Goal: Information Seeking & Learning: Check status

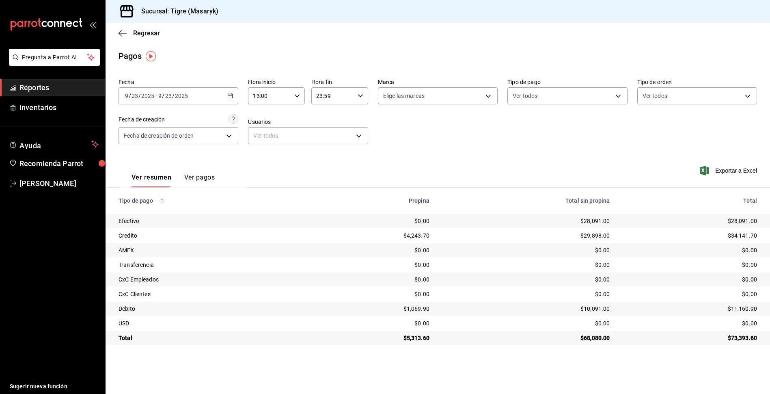
click at [233, 100] on div "[DATE] [DATE] - [DATE] [DATE]" at bounding box center [179, 95] width 120 height 17
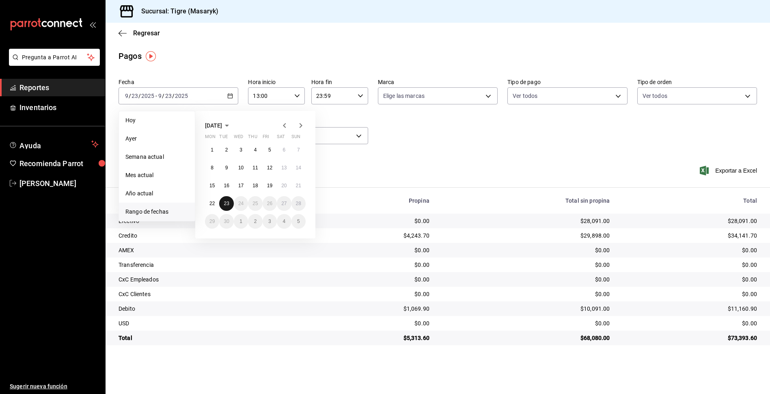
click at [226, 206] on button "23" at bounding box center [226, 203] width 14 height 15
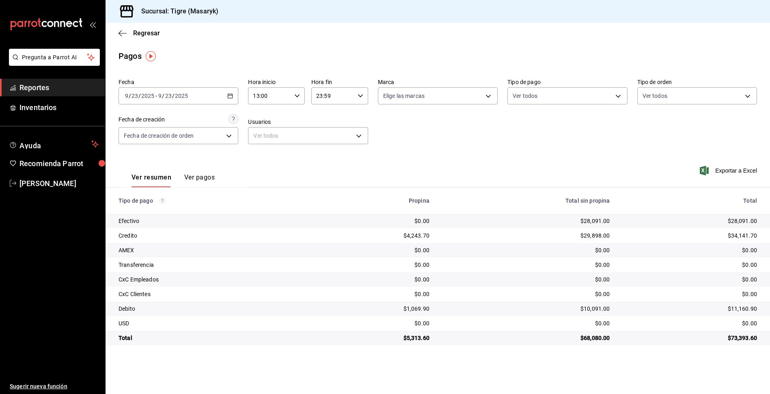
click at [296, 94] on icon "button" at bounding box center [297, 96] width 6 height 6
click at [269, 152] on span "17" at bounding box center [262, 154] width 15 height 6
click at [356, 96] on div at bounding box center [385, 197] width 770 height 394
click at [364, 95] on div "23:59 Hora fin" at bounding box center [339, 95] width 57 height 17
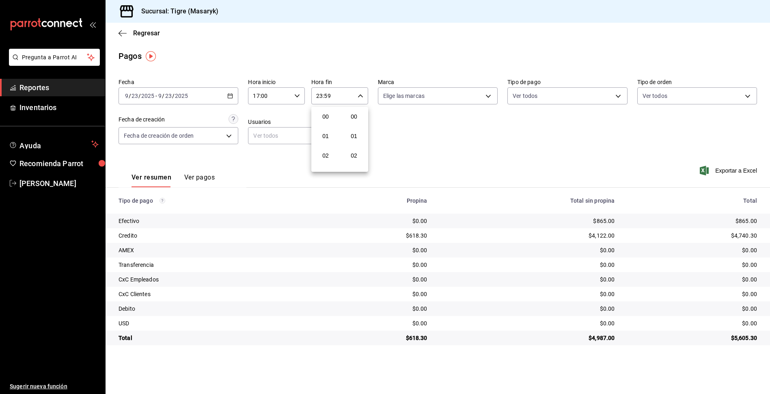
scroll to position [1104, 0]
click at [296, 95] on div at bounding box center [385, 197] width 770 height 394
click at [296, 95] on icon "button" at bounding box center [297, 96] width 6 height 6
click at [272, 128] on button "05" at bounding box center [262, 126] width 25 height 16
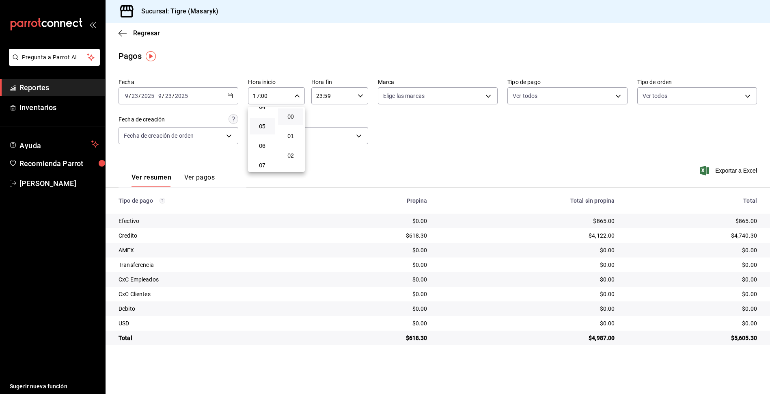
type input "05:00"
click at [359, 95] on div at bounding box center [385, 197] width 770 height 394
click at [359, 96] on icon "button" at bounding box center [361, 96] width 6 height 6
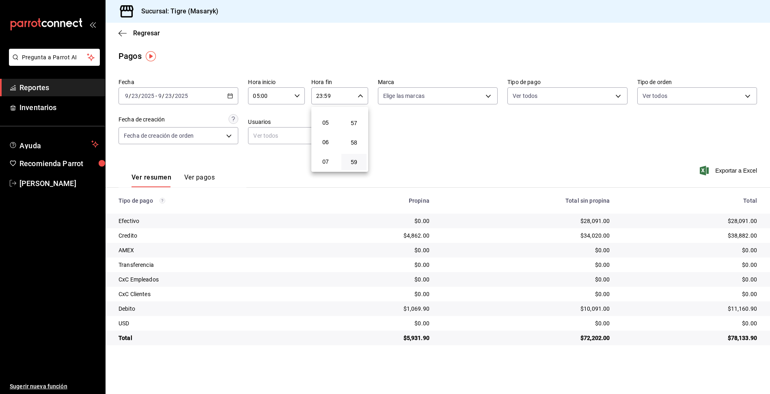
scroll to position [78, 0]
click at [328, 143] on button "05" at bounding box center [325, 136] width 25 height 16
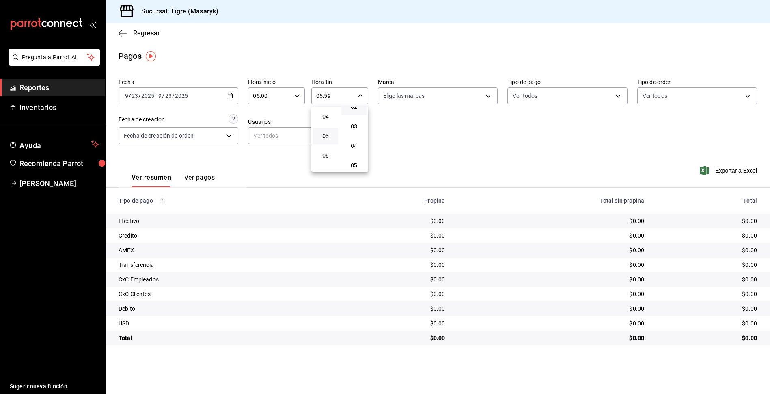
scroll to position [8, 0]
click at [356, 112] on button "00" at bounding box center [353, 108] width 25 height 16
type input "05:00"
click at [418, 147] on div at bounding box center [385, 197] width 770 height 394
click at [228, 94] on icon "button" at bounding box center [230, 96] width 6 height 6
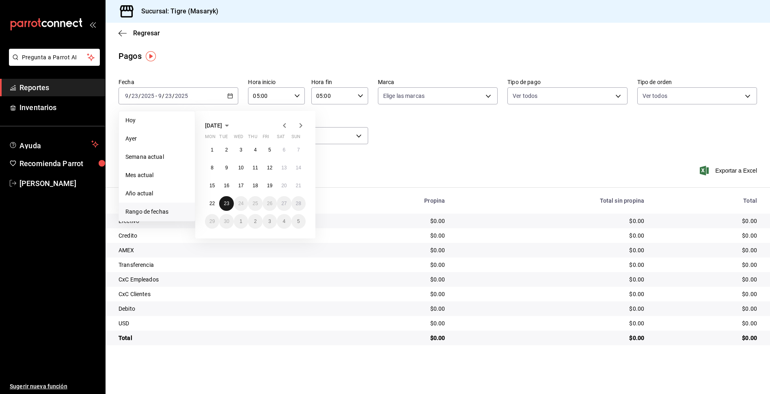
click at [226, 205] on abbr "23" at bounding box center [226, 204] width 5 height 6
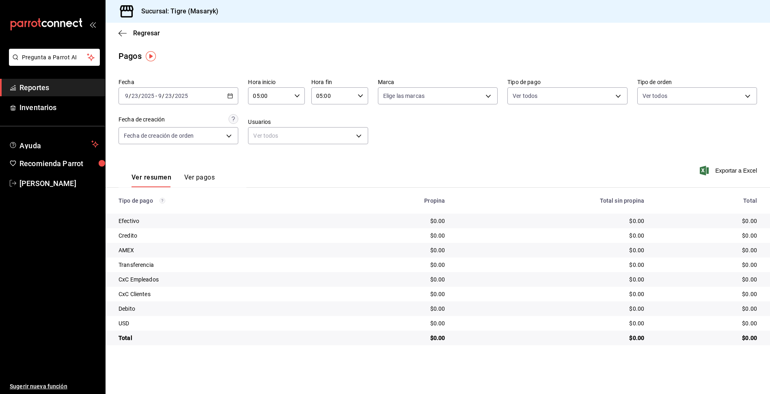
click at [227, 94] on div "[DATE] [DATE] - [DATE] [DATE]" at bounding box center [179, 95] width 120 height 17
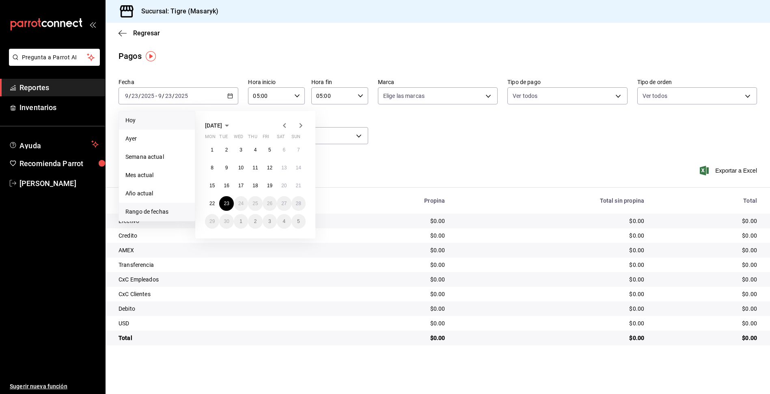
click at [125, 118] on li "Hoy" at bounding box center [157, 120] width 76 height 18
type input "00:00"
type input "23:59"
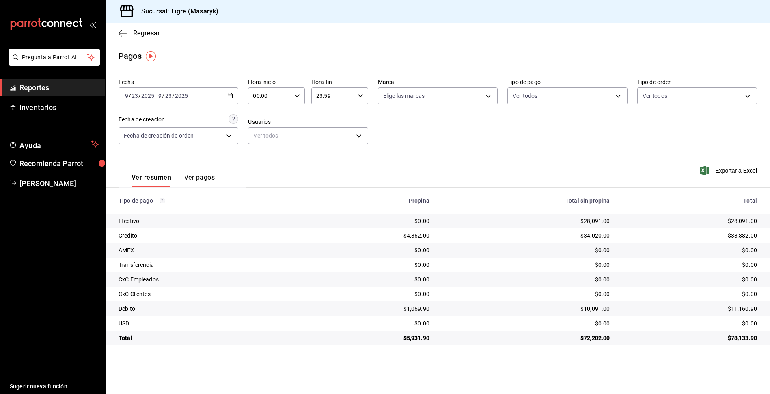
click at [440, 135] on div "Fecha [DATE] [DATE] - [DATE] [DATE] Hora inicio 00:00 Hora inicio Hora fin 23:5…" at bounding box center [438, 114] width 639 height 79
click at [294, 94] on icon "button" at bounding box center [297, 96] width 6 height 6
click at [263, 140] on button "01" at bounding box center [262, 136] width 25 height 16
type input "01:00"
click at [362, 93] on div at bounding box center [385, 197] width 770 height 394
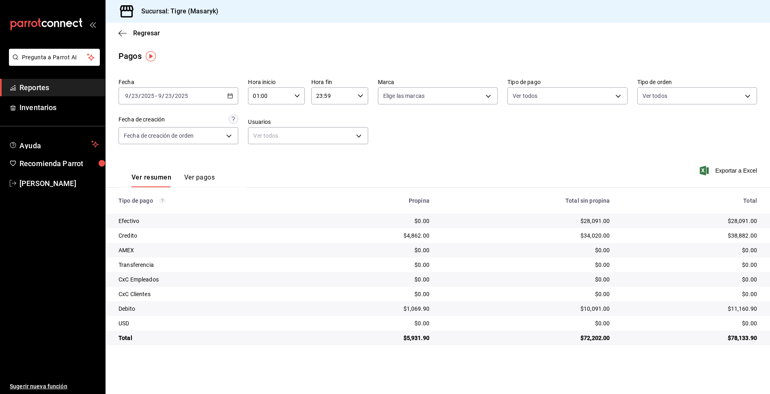
click at [361, 95] on icon "button" at bounding box center [361, 96] width 6 height 6
click at [336, 134] on button "01" at bounding box center [325, 136] width 25 height 16
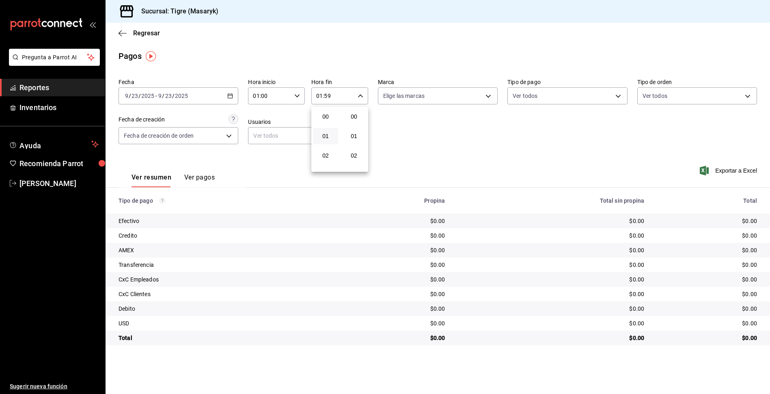
click at [354, 117] on span "00" at bounding box center [353, 116] width 15 height 6
type input "01:00"
click at [407, 130] on div at bounding box center [385, 197] width 770 height 394
click at [406, 130] on div "Fecha [DATE] [DATE] - [DATE] [DATE] Hora inicio 01:00 Hora inicio Hora fin 01:0…" at bounding box center [438, 114] width 639 height 79
click at [298, 94] on icon "button" at bounding box center [297, 96] width 6 height 6
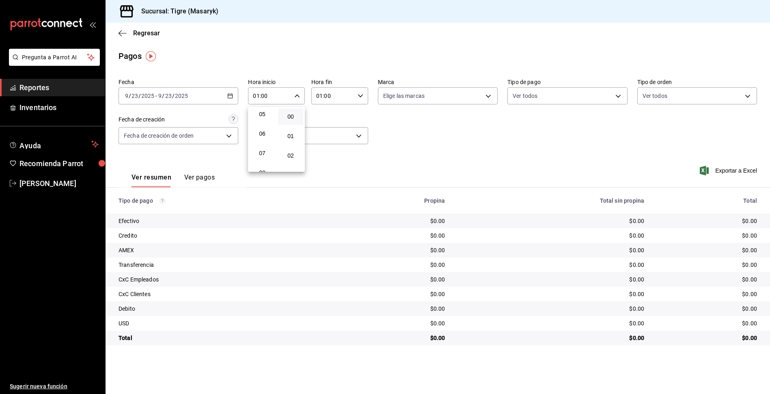
scroll to position [101, 0]
click at [267, 116] on span "05" at bounding box center [262, 113] width 15 height 6
type input "05:00"
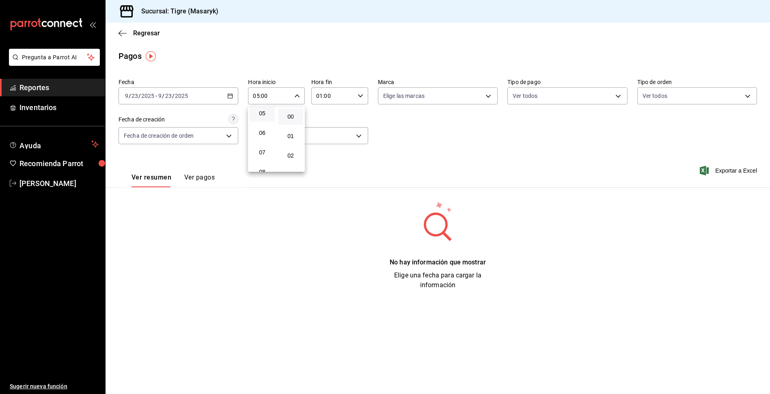
click at [363, 96] on div at bounding box center [385, 197] width 770 height 394
click at [64, 86] on span "Reportes" at bounding box center [58, 87] width 79 height 11
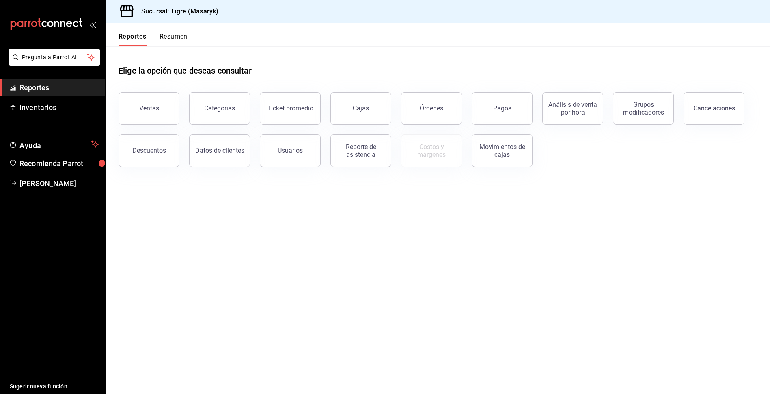
click at [513, 126] on div "Movimientos de cajas" at bounding box center [497, 146] width 71 height 42
click at [512, 105] on button "Pagos" at bounding box center [502, 108] width 61 height 32
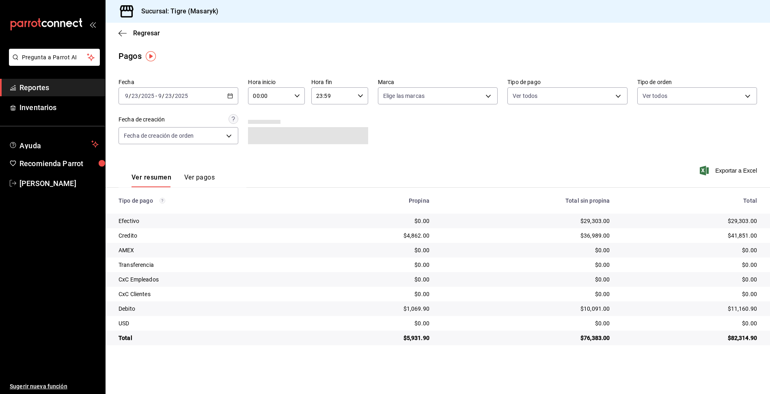
click at [294, 95] on icon "button" at bounding box center [297, 96] width 6 height 6
click at [270, 136] on button "05" at bounding box center [262, 133] width 25 height 16
click at [361, 96] on div at bounding box center [385, 197] width 770 height 394
click at [358, 97] on icon "button" at bounding box center [361, 96] width 6 height 6
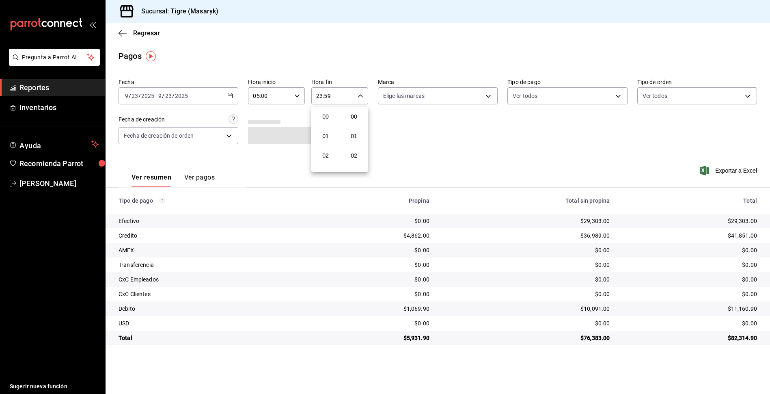
scroll to position [1104, 0]
click at [296, 97] on div at bounding box center [385, 197] width 770 height 394
click at [296, 97] on icon "button" at bounding box center [297, 96] width 6 height 6
click at [262, 128] on span "13" at bounding box center [262, 126] width 15 height 6
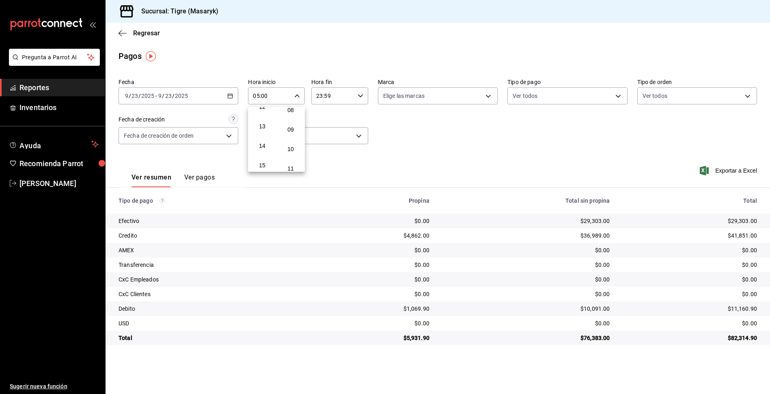
type input "13:00"
click at [359, 99] on div at bounding box center [385, 197] width 770 height 394
click at [361, 97] on \(Stroke\) "button" at bounding box center [360, 95] width 5 height 3
click at [327, 127] on span "09" at bounding box center [325, 129] width 15 height 6
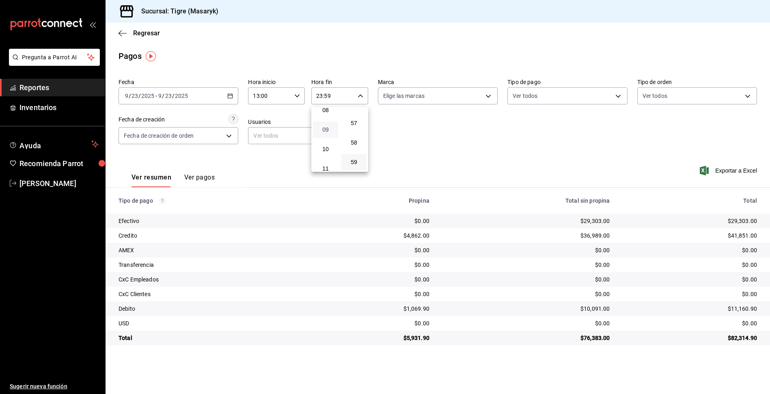
type input "09:59"
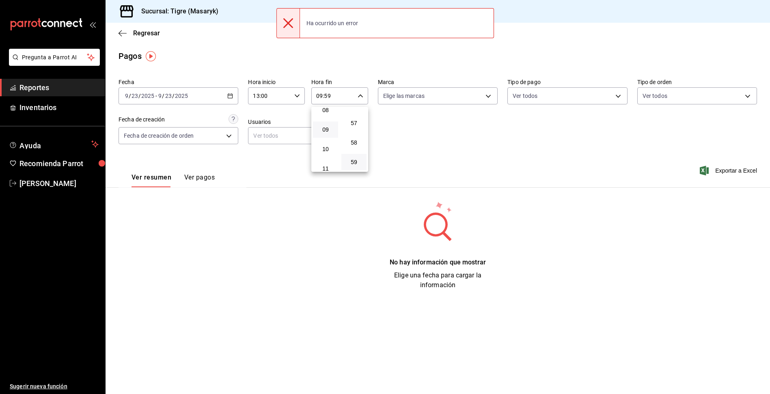
click at [362, 93] on div at bounding box center [385, 197] width 770 height 394
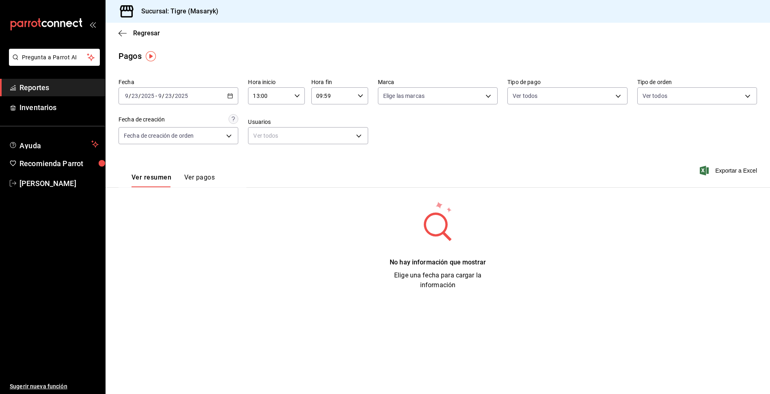
click at [327, 93] on input "09:59" at bounding box center [332, 96] width 43 height 16
click at [184, 95] on div at bounding box center [385, 197] width 770 height 394
click at [231, 99] on div "[DATE] [DATE] - [DATE] [DATE]" at bounding box center [179, 95] width 120 height 17
click at [144, 120] on span "Hoy" at bounding box center [156, 120] width 63 height 9
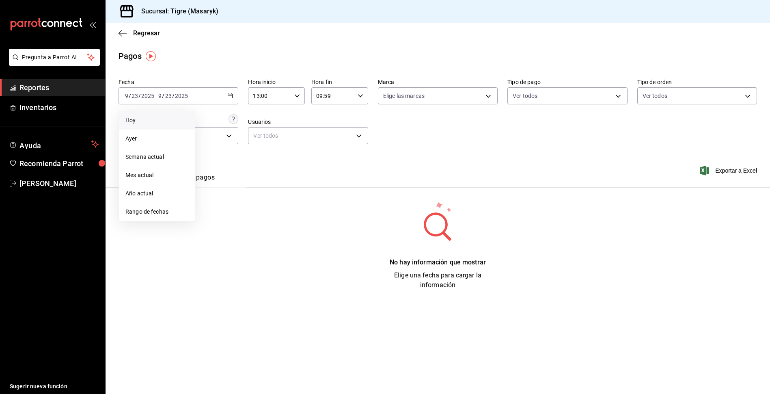
type input "00:00"
type input "23:59"
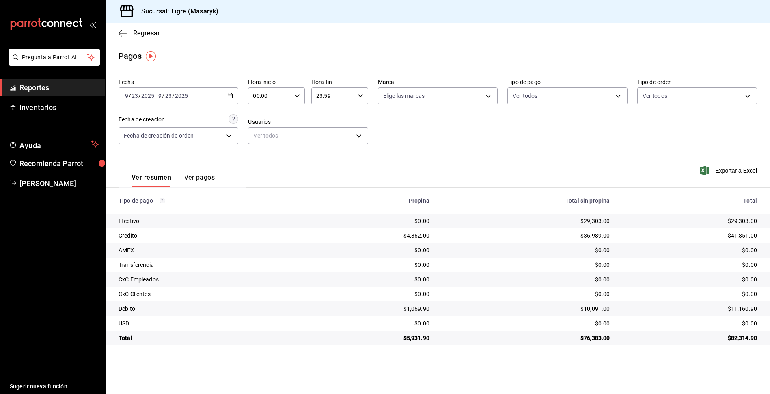
click at [230, 96] on icon "button" at bounding box center [230, 96] width 6 height 6
click at [174, 211] on span "Rango de fechas" at bounding box center [156, 211] width 63 height 9
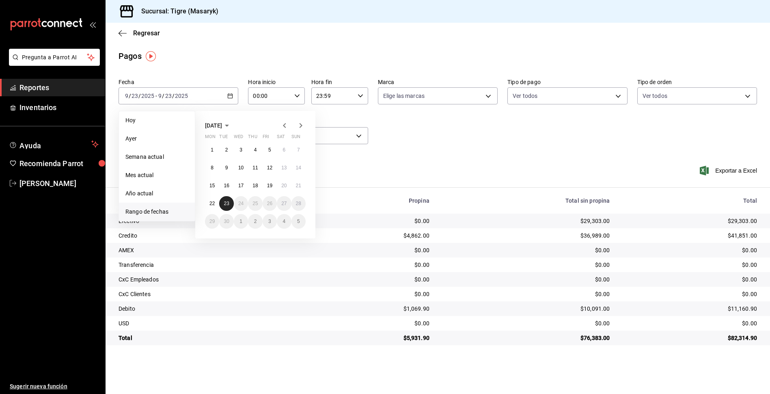
click at [225, 202] on abbr "23" at bounding box center [226, 204] width 5 height 6
click at [402, 153] on div "Fecha [DATE] [DATE] - [DATE] [DATE] [DATE] [DATE] Semana actual Mes actual Año …" at bounding box center [438, 114] width 639 height 79
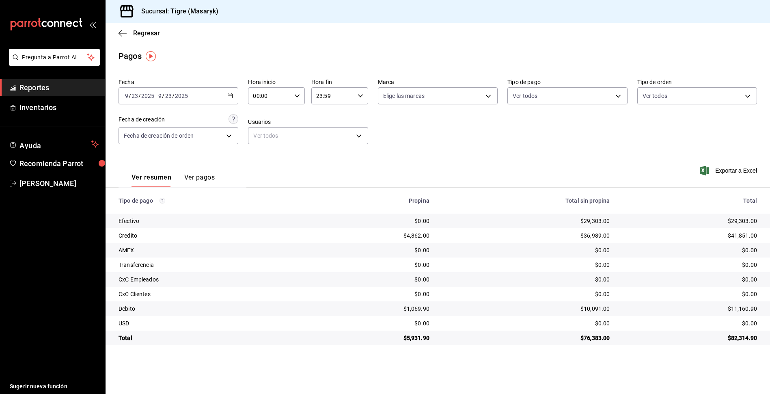
click at [296, 99] on div "00:00 Hora inicio" at bounding box center [276, 95] width 57 height 17
click at [265, 125] on span "13" at bounding box center [262, 126] width 15 height 6
type input "13:00"
click at [362, 94] on div at bounding box center [385, 197] width 770 height 394
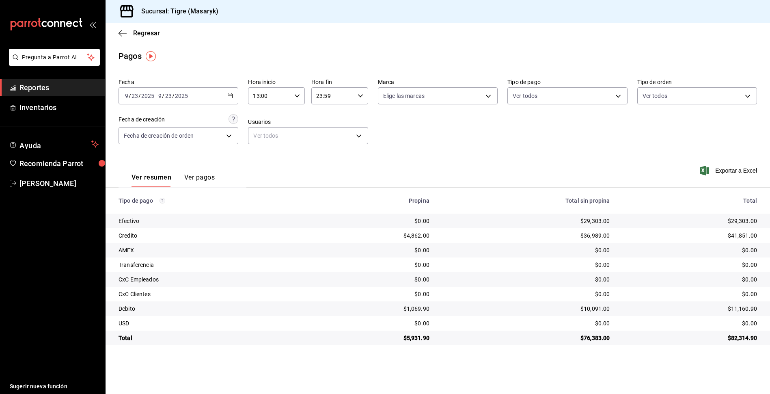
click at [362, 94] on icon "button" at bounding box center [361, 96] width 6 height 6
click at [327, 126] on span "21" at bounding box center [325, 123] width 15 height 6
type input "21:59"
click at [400, 138] on div at bounding box center [385, 197] width 770 height 394
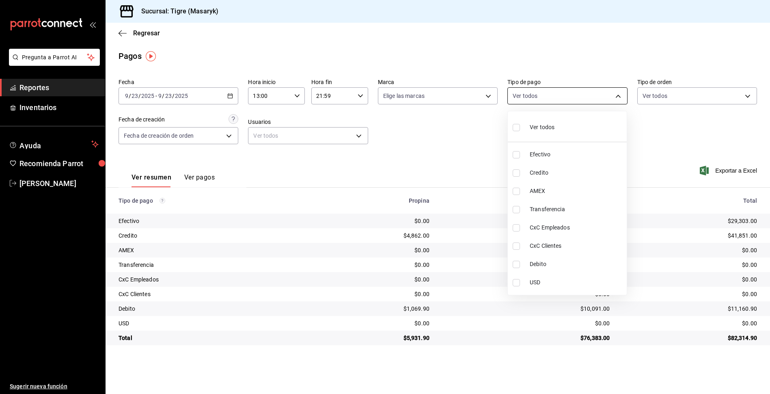
click at [618, 93] on body "Pregunta a Parrot AI Reportes Inventarios Ayuda Recomienda Parrot Tigre Masaryk…" at bounding box center [385, 197] width 770 height 394
click at [515, 130] on input "checkbox" at bounding box center [516, 127] width 7 height 7
checkbox input "true"
type input "68cfb1b9-f6b2-44be-9d19-cf144159f8e2,563f51c4-7c0d-43b6-837e-e895ac41548e,d9472…"
checkbox input "true"
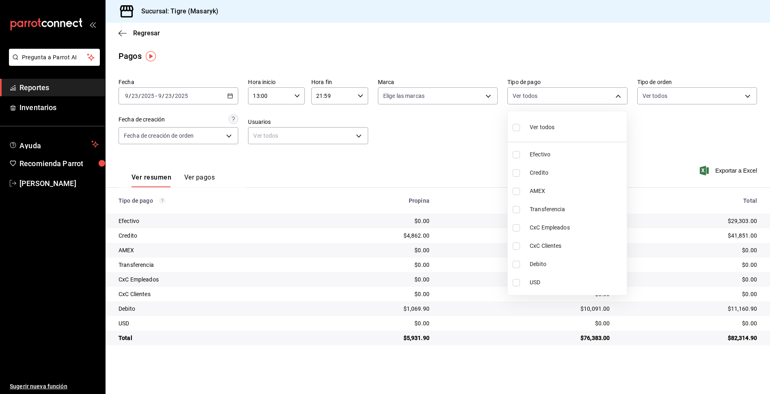
checkbox input "true"
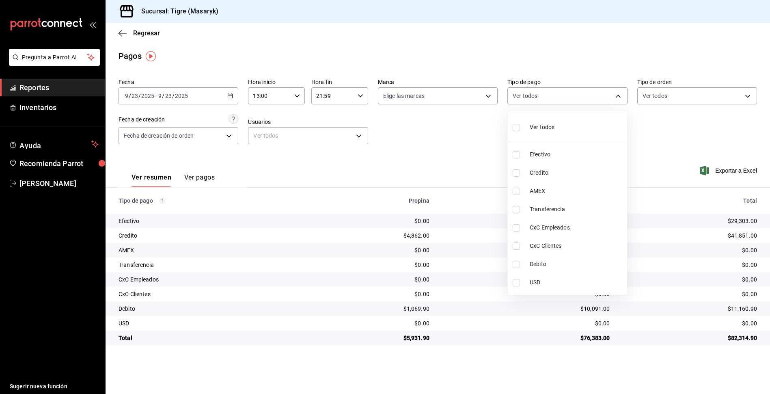
checkbox input "true"
click at [484, 147] on div at bounding box center [385, 197] width 770 height 394
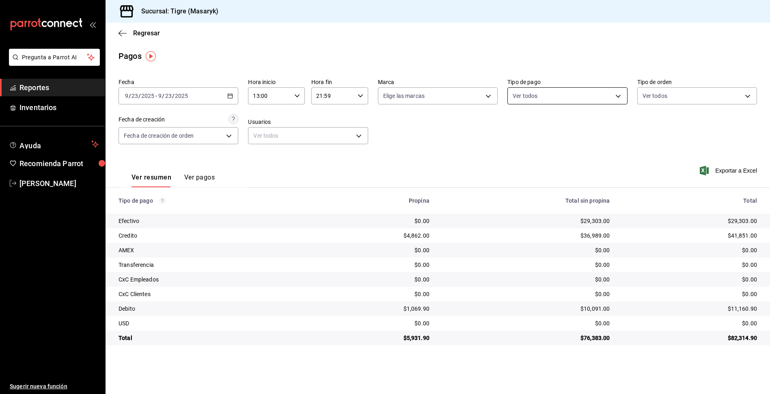
click at [619, 100] on body "Pregunta a Parrot AI Reportes Inventarios Ayuda Recomienda Parrot Tigre [PERSON…" at bounding box center [385, 197] width 770 height 394
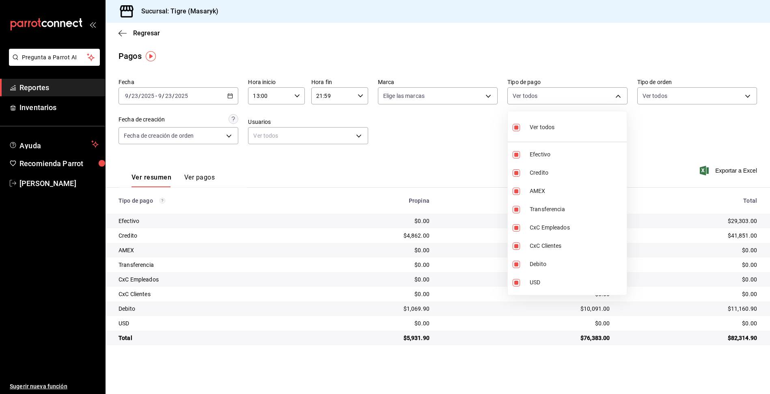
click at [519, 133] on label at bounding box center [518, 127] width 11 height 12
click at [519, 131] on input "checkbox" at bounding box center [516, 127] width 7 height 7
checkbox input "true"
type input "68cfb1b9-f6b2-44be-9d19-cf144159f8e2,563f51c4-7c0d-43b6-837e-e895ac41548e,d9472…"
checkbox input "true"
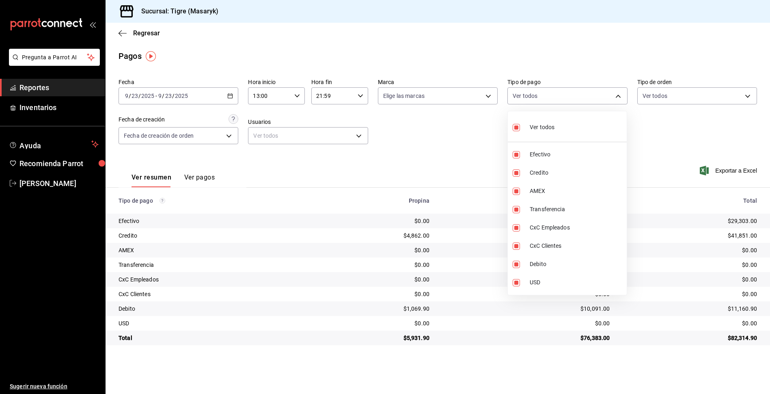
checkbox input "true"
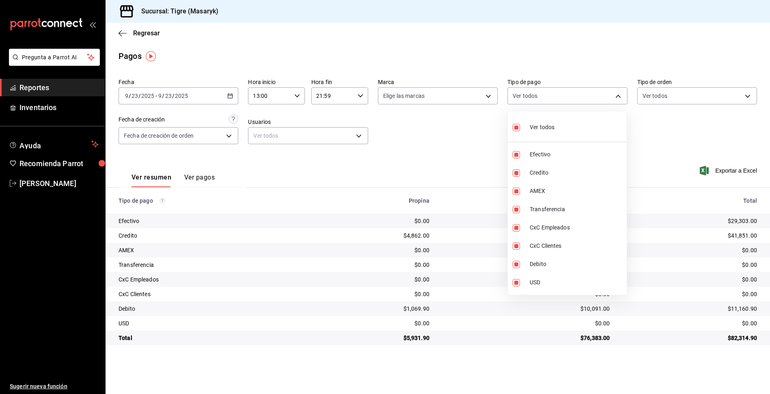
checkbox input "true"
click at [518, 129] on input "checkbox" at bounding box center [516, 127] width 7 height 7
checkbox input "false"
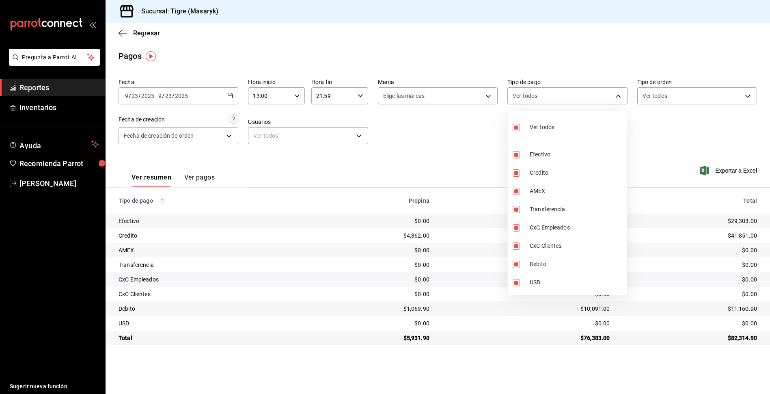
checkbox input "false"
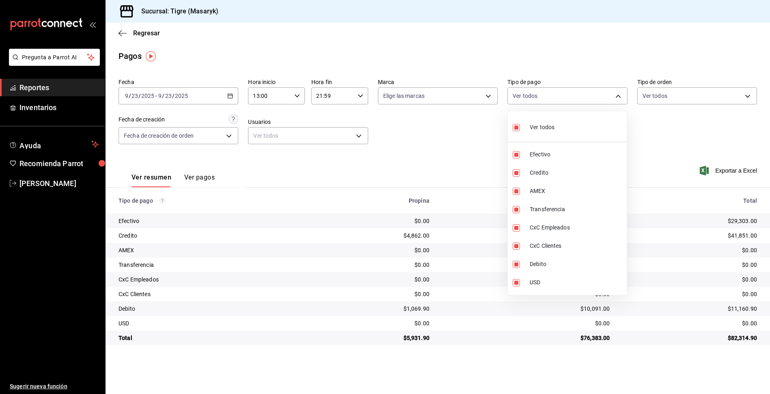
checkbox input "false"
click at [518, 175] on input "checkbox" at bounding box center [516, 172] width 7 height 7
checkbox input "true"
type input "563f51c4-7c0d-43b6-837e-e895ac41548e"
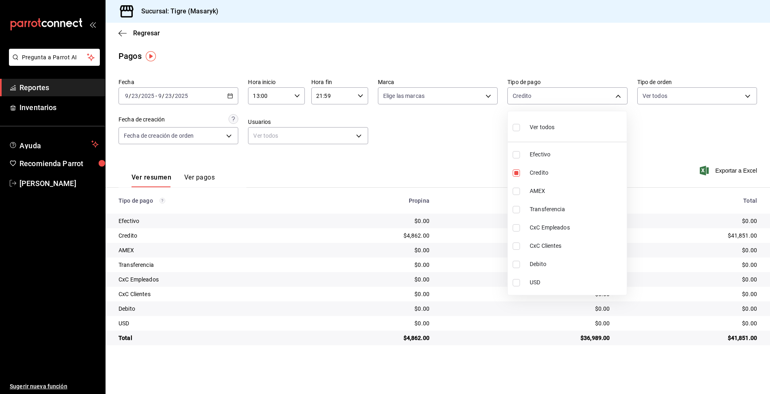
click at [518, 263] on input "checkbox" at bounding box center [516, 264] width 7 height 7
checkbox input "true"
type input "563f51c4-7c0d-43b6-837e-e895ac41548e,a8f1af16-94e3-41ee-854d-4aaa38aa7ebf"
click at [456, 152] on div at bounding box center [385, 197] width 770 height 394
click at [620, 97] on body "Pregunta a Parrot AI Reportes Inventarios Ayuda Recomienda Parrot Tigre Masaryk…" at bounding box center [385, 197] width 770 height 394
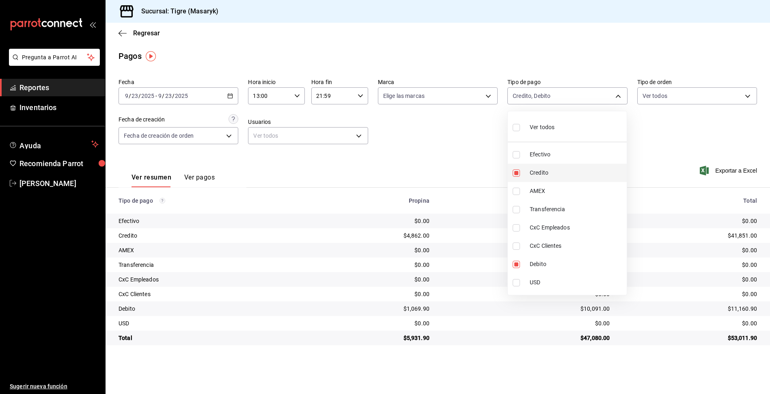
click at [518, 171] on input "checkbox" at bounding box center [516, 172] width 7 height 7
checkbox input "false"
type input "a8f1af16-94e3-41ee-854d-4aaa38aa7ebf"
click at [518, 171] on input "checkbox" at bounding box center [516, 172] width 7 height 7
checkbox input "true"
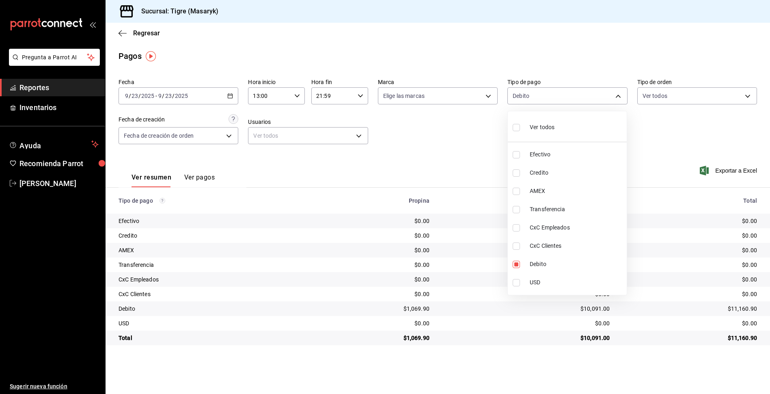
type input "a8f1af16-94e3-41ee-854d-4aaa38aa7ebf,563f51c4-7c0d-43b6-837e-e895ac41548e"
click at [450, 117] on div at bounding box center [385, 197] width 770 height 394
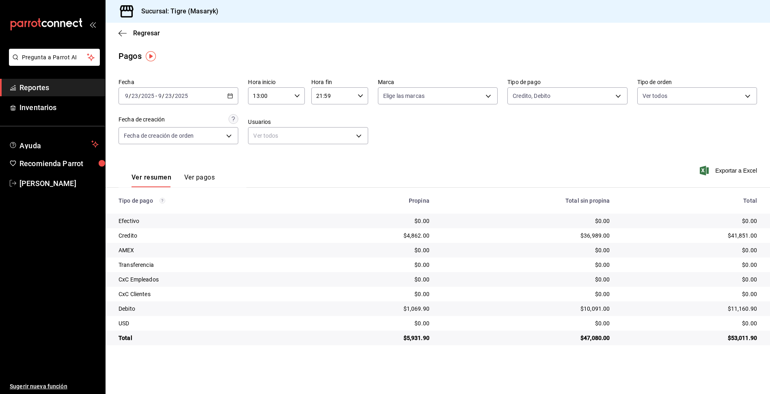
click at [297, 97] on icon "button" at bounding box center [297, 96] width 6 height 6
click at [261, 136] on span "05" at bounding box center [262, 133] width 15 height 6
type input "05:00"
click at [361, 93] on div at bounding box center [385, 197] width 770 height 394
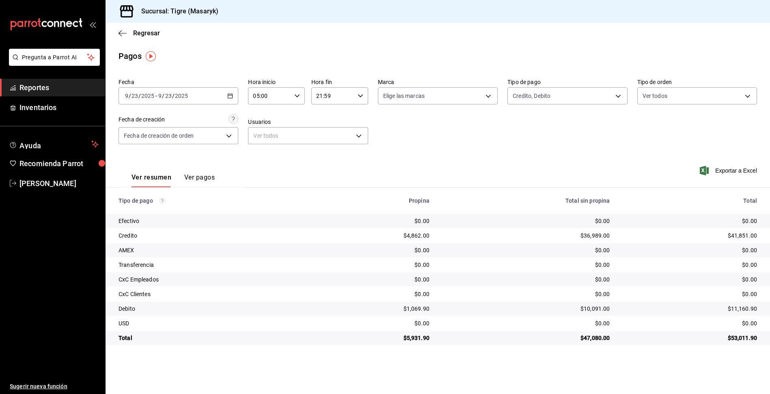
click at [358, 96] on icon "button" at bounding box center [361, 96] width 6 height 6
click at [327, 139] on span "05" at bounding box center [325, 136] width 15 height 6
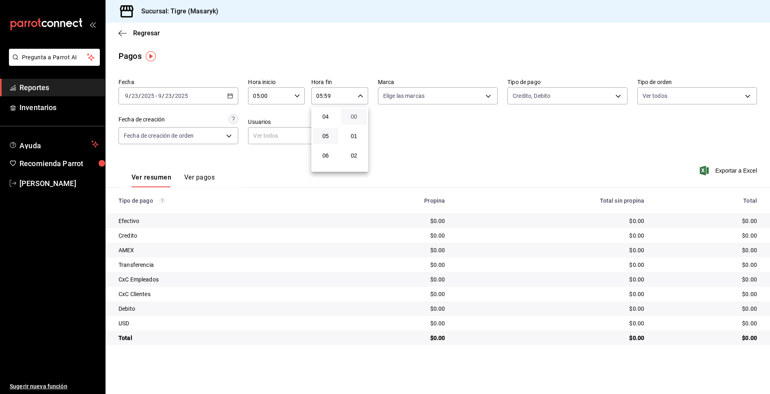
click at [353, 117] on span "00" at bounding box center [353, 116] width 15 height 6
type input "05:00"
click at [485, 163] on div at bounding box center [385, 197] width 770 height 394
click at [226, 96] on div "[DATE] [DATE] - [DATE] [DATE]" at bounding box center [179, 95] width 120 height 17
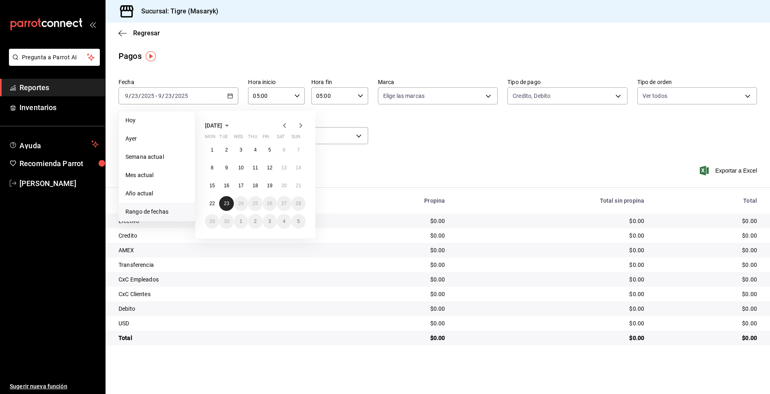
click at [224, 206] on abbr "23" at bounding box center [226, 204] width 5 height 6
click at [169, 119] on span "Hoy" at bounding box center [156, 120] width 63 height 9
type input "00:00"
type input "23:59"
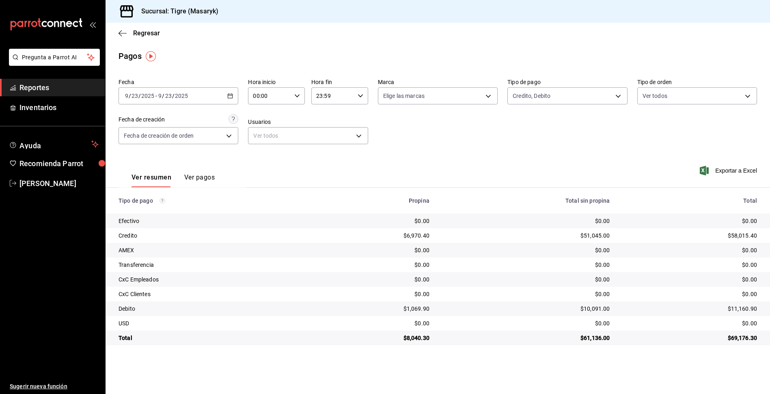
click at [295, 97] on icon "button" at bounding box center [297, 96] width 6 height 6
click at [269, 137] on span "01" at bounding box center [262, 136] width 15 height 6
click at [264, 128] on span "13" at bounding box center [262, 126] width 15 height 6
type input "13:00"
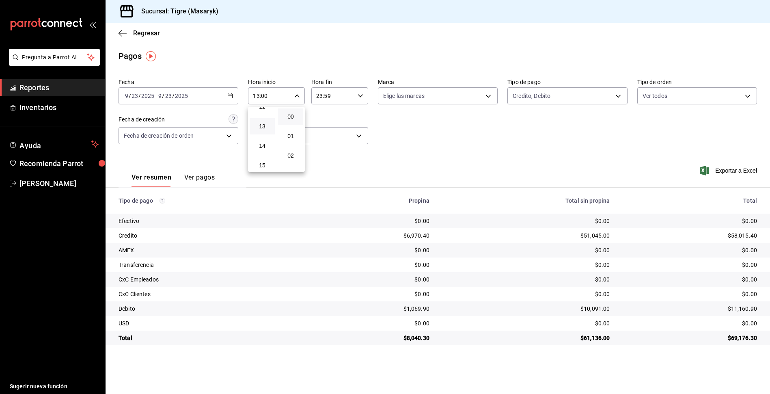
click at [357, 96] on div at bounding box center [385, 197] width 770 height 394
click at [358, 96] on icon "button" at bounding box center [361, 96] width 6 height 6
click at [325, 123] on span "21" at bounding box center [325, 123] width 15 height 6
type input "21:59"
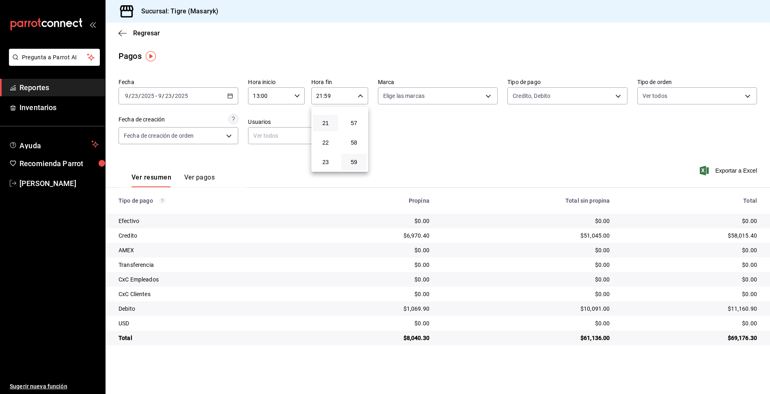
click at [480, 131] on div at bounding box center [385, 197] width 770 height 394
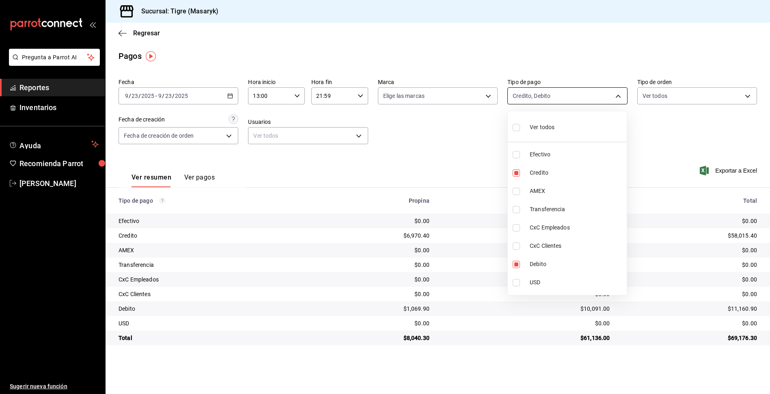
click at [617, 98] on body "Pregunta a Parrot AI Reportes Inventarios Ayuda Recomienda Parrot Tigre Masaryk…" at bounding box center [385, 197] width 770 height 394
click at [520, 127] on input "checkbox" at bounding box center [516, 127] width 7 height 7
checkbox input "true"
type input "68cfb1b9-f6b2-44be-9d19-cf144159f8e2,563f51c4-7c0d-43b6-837e-e895ac41548e,d9472…"
checkbox input "true"
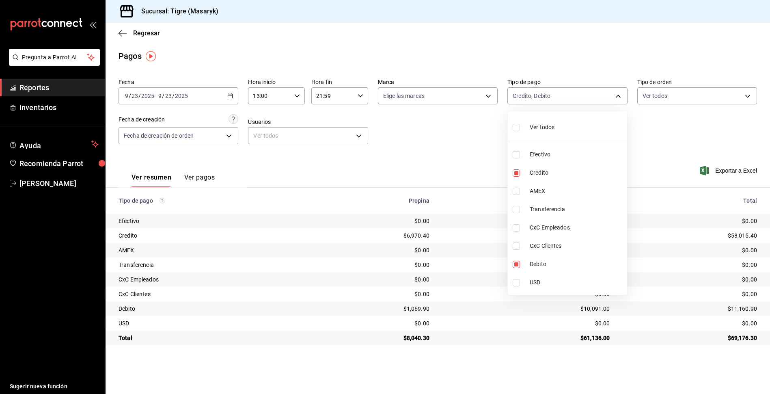
checkbox input "true"
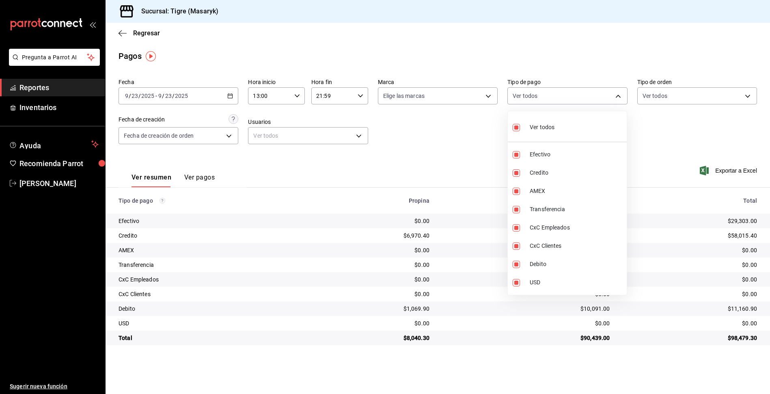
click at [515, 128] on input "checkbox" at bounding box center [516, 127] width 7 height 7
checkbox input "false"
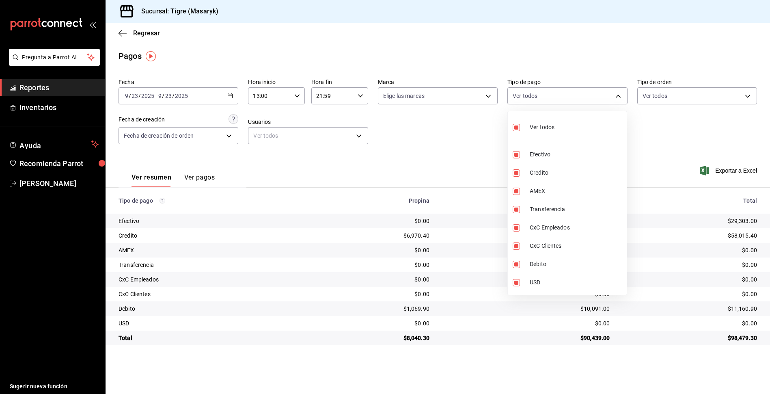
checkbox input "false"
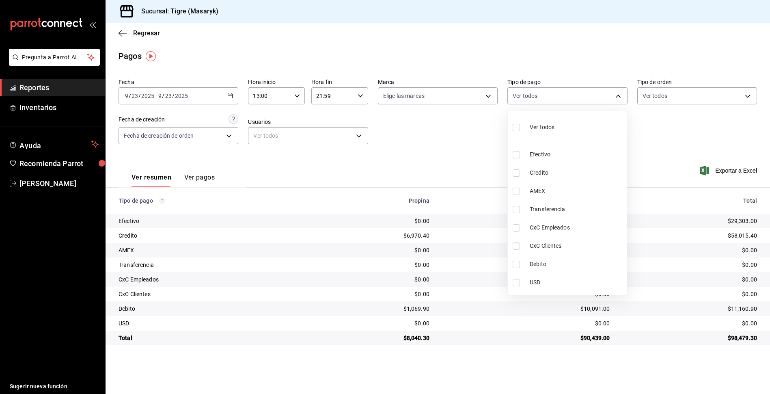
click at [516, 173] on input "checkbox" at bounding box center [516, 172] width 7 height 7
checkbox input "true"
type input "563f51c4-7c0d-43b6-837e-e895ac41548e"
click at [517, 263] on input "checkbox" at bounding box center [516, 264] width 7 height 7
checkbox input "true"
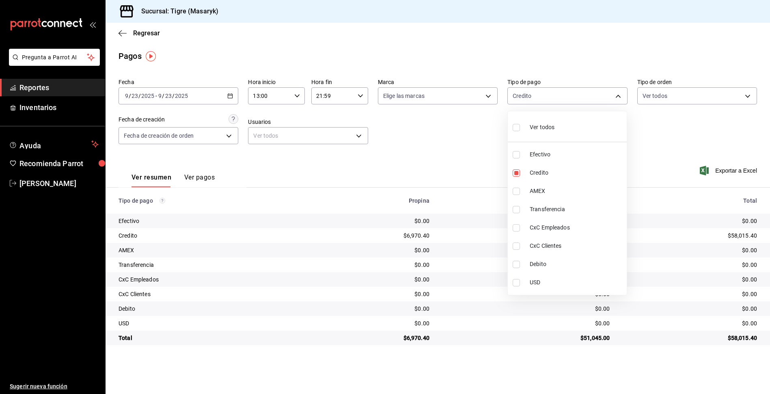
type input "563f51c4-7c0d-43b6-837e-e895ac41548e,a8f1af16-94e3-41ee-854d-4aaa38aa7ebf"
click at [457, 164] on div at bounding box center [385, 197] width 770 height 394
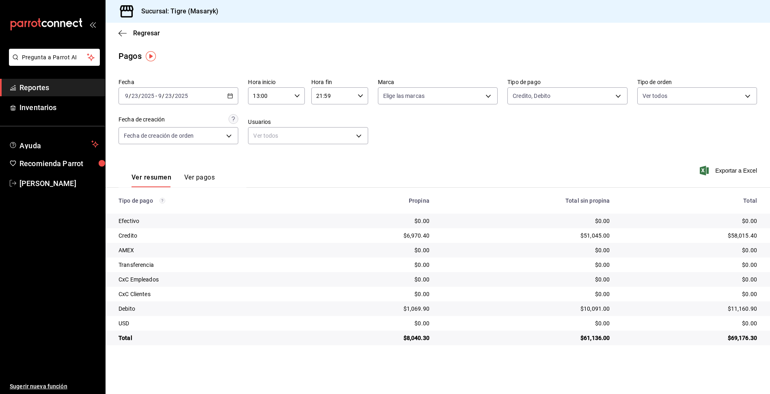
click at [361, 97] on icon "button" at bounding box center [361, 96] width 6 height 6
click at [327, 127] on button "21" at bounding box center [325, 123] width 25 height 16
click at [224, 98] on div at bounding box center [385, 197] width 770 height 394
click at [232, 95] on \(Stroke\) "button" at bounding box center [230, 95] width 4 height 0
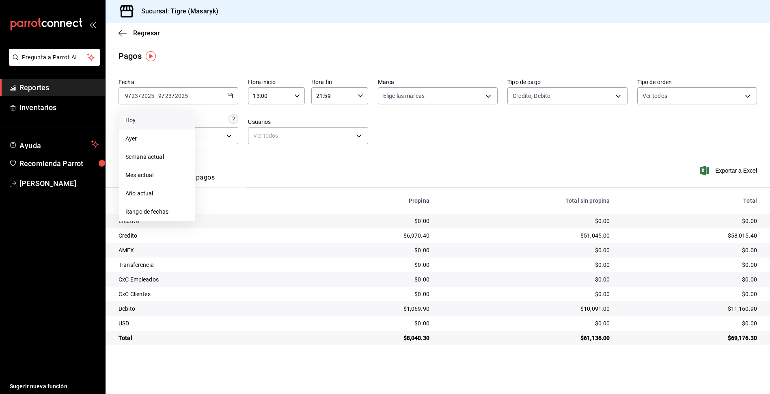
click at [159, 120] on span "Hoy" at bounding box center [156, 120] width 63 height 9
type input "00:00"
type input "23:59"
click at [233, 97] on icon "button" at bounding box center [230, 96] width 6 height 6
click at [147, 210] on span "Rango de fechas" at bounding box center [156, 211] width 63 height 9
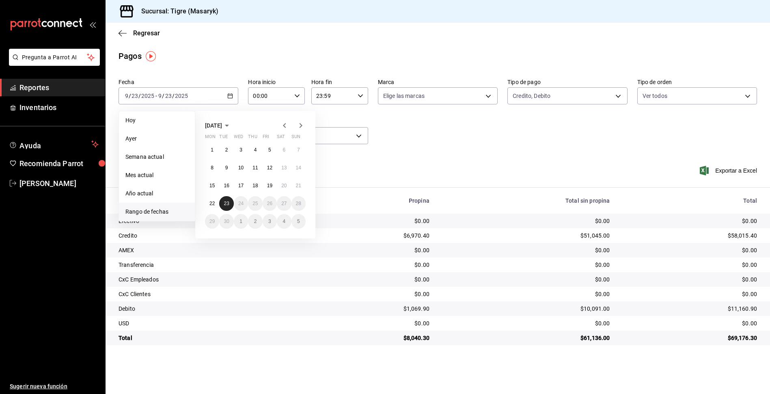
click at [226, 202] on abbr "23" at bounding box center [226, 204] width 5 height 6
click at [211, 206] on button "22" at bounding box center [212, 203] width 14 height 15
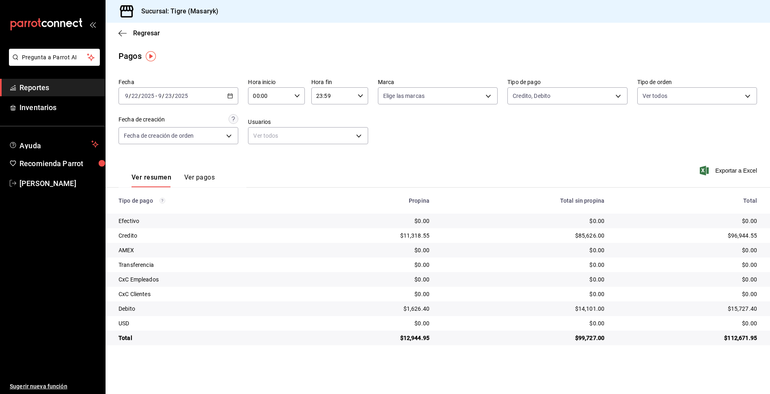
click at [227, 95] on div "[DATE] [DATE] - [DATE] [DATE]" at bounding box center [179, 95] width 120 height 17
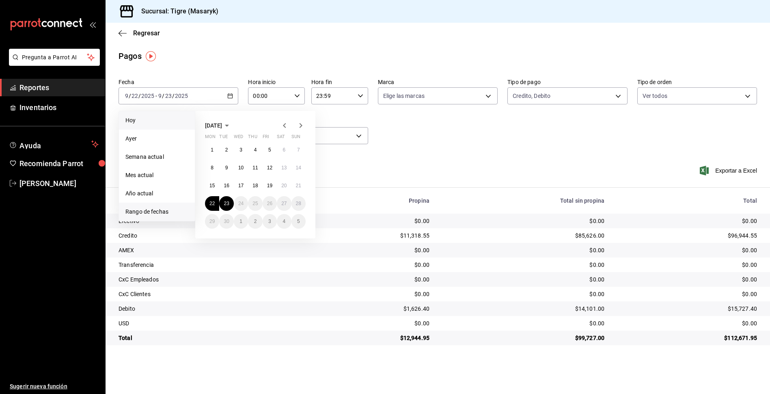
click at [139, 120] on span "Hoy" at bounding box center [156, 120] width 63 height 9
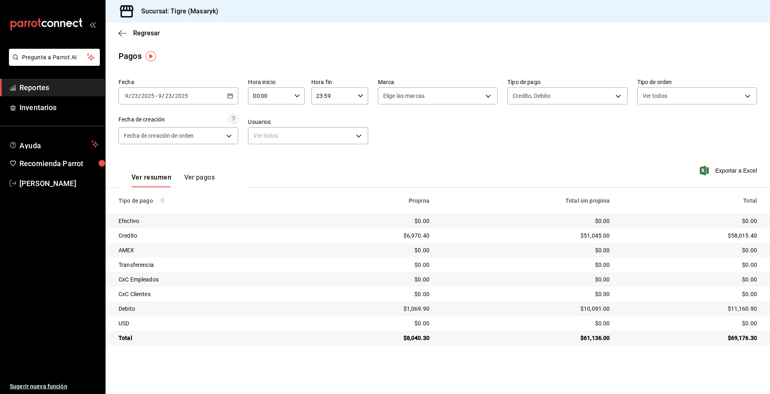
click at [300, 97] on icon "button" at bounding box center [297, 96] width 6 height 6
click at [263, 128] on span "13" at bounding box center [262, 126] width 15 height 6
type input "13:00"
click at [359, 94] on div at bounding box center [385, 197] width 770 height 394
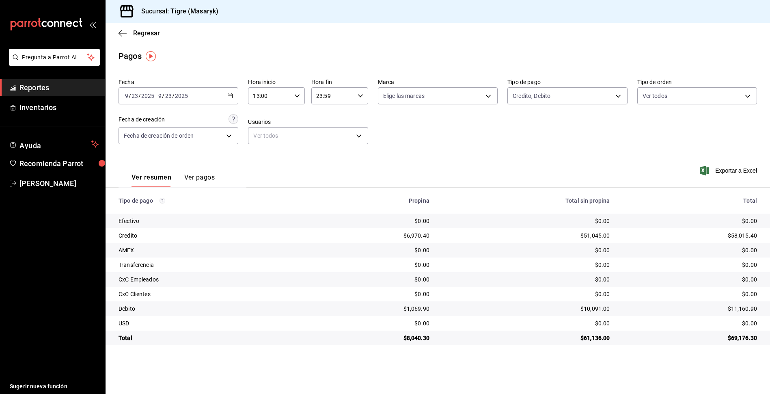
click at [359, 94] on icon "button" at bounding box center [361, 96] width 6 height 6
click at [333, 123] on span "21" at bounding box center [325, 123] width 15 height 6
type input "21:59"
click at [616, 97] on div at bounding box center [385, 197] width 770 height 394
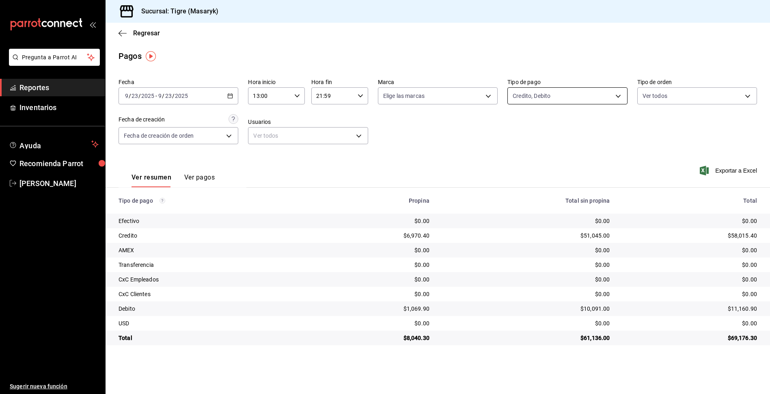
click at [620, 96] on body "Pregunta a Parrot AI Reportes Inventarios Ayuda Recomienda Parrot Tigre Masaryk…" at bounding box center [385, 197] width 770 height 394
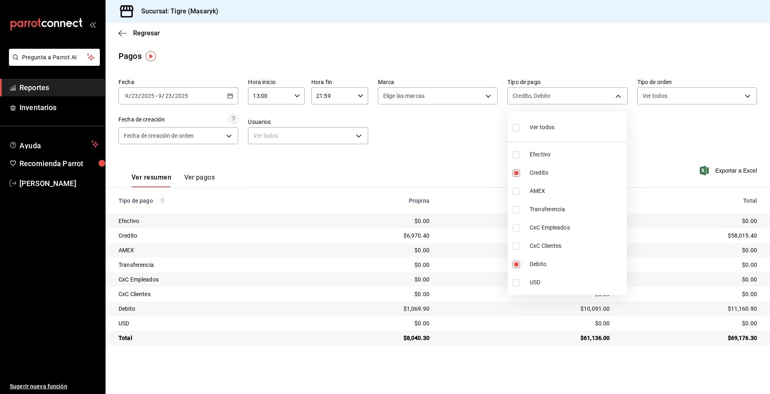
click at [514, 130] on input "checkbox" at bounding box center [516, 127] width 7 height 7
checkbox input "true"
type input "68cfb1b9-f6b2-44be-9d19-cf144159f8e2,563f51c4-7c0d-43b6-837e-e895ac41548e,d9472…"
checkbox input "true"
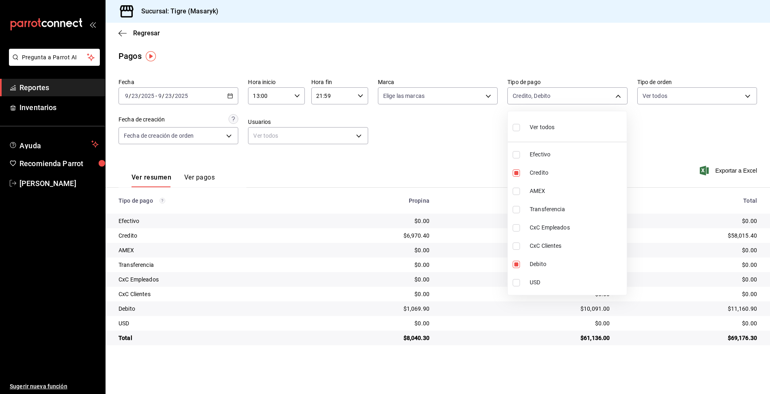
checkbox input "true"
click at [482, 141] on div at bounding box center [385, 197] width 770 height 394
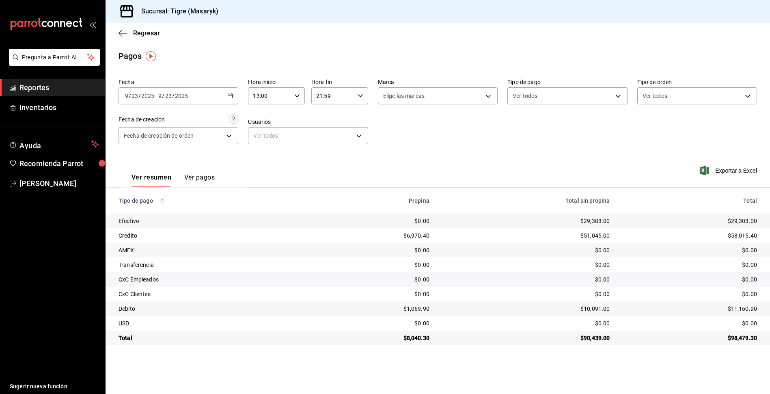
click at [298, 93] on icon "button" at bounding box center [297, 96] width 6 height 6
click at [263, 137] on span "14" at bounding box center [262, 136] width 15 height 6
click at [259, 155] on span "15" at bounding box center [262, 155] width 15 height 6
click at [260, 117] on span "13" at bounding box center [262, 116] width 15 height 6
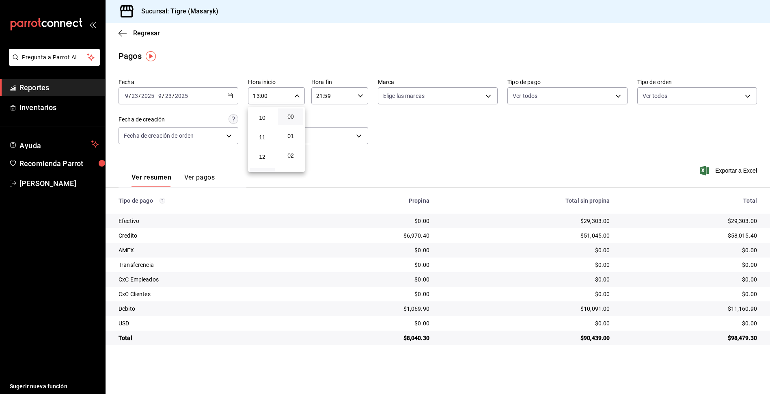
scroll to position [172, 0]
drag, startPoint x: 264, startPoint y: 115, endPoint x: 261, endPoint y: 128, distance: 14.2
click at [261, 128] on div "09" at bounding box center [262, 119] width 28 height 19
click at [258, 166] on span "05" at bounding box center [262, 163] width 15 height 6
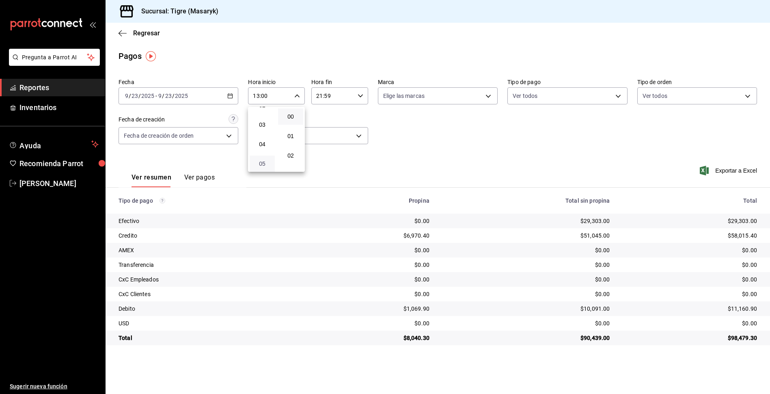
type input "05:00"
click at [362, 95] on div at bounding box center [385, 197] width 770 height 394
click at [362, 95] on icon "button" at bounding box center [361, 96] width 6 height 6
click at [331, 125] on span "21" at bounding box center [325, 123] width 15 height 6
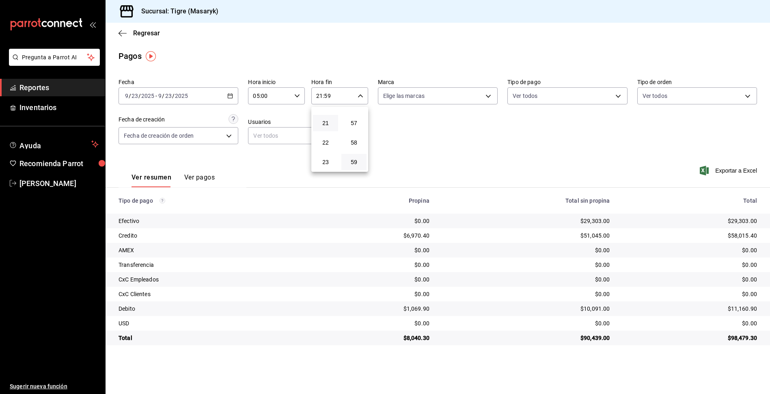
click at [386, 125] on div at bounding box center [385, 197] width 770 height 394
click at [616, 98] on body "Pregunta a Parrot AI Reportes Inventarios Ayuda Recomienda Parrot Tigre [PERSON…" at bounding box center [385, 197] width 770 height 394
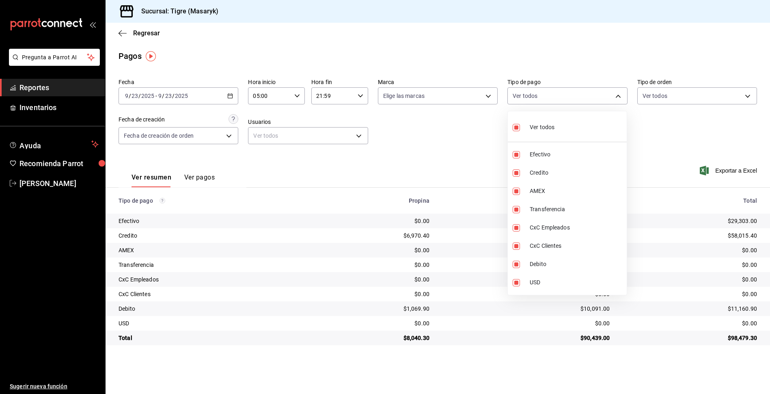
click at [513, 126] on input "checkbox" at bounding box center [516, 127] width 7 height 7
checkbox input "false"
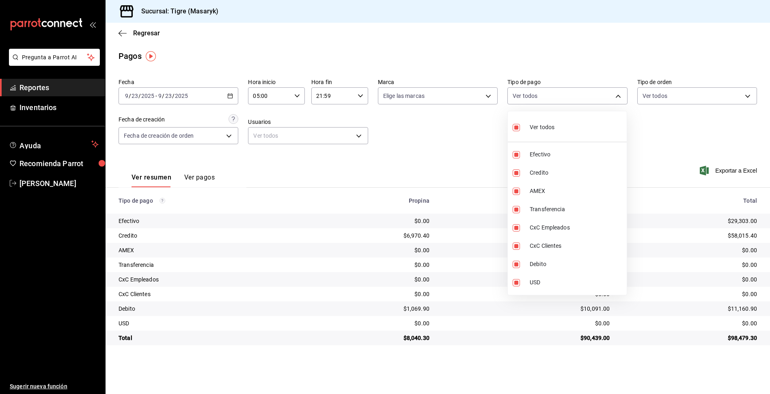
checkbox input "false"
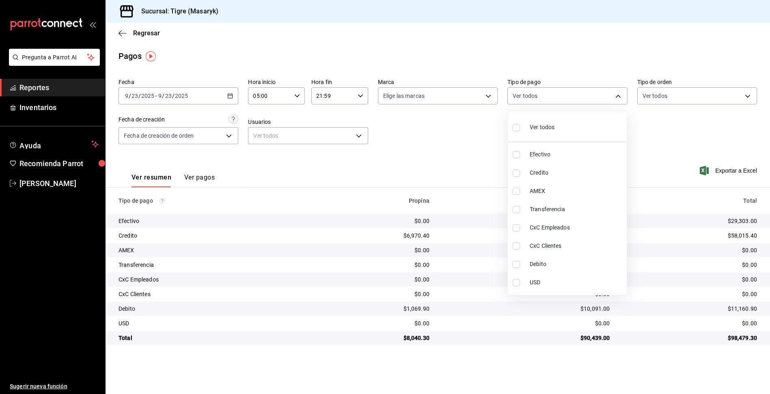
click at [519, 174] on input "checkbox" at bounding box center [516, 172] width 7 height 7
checkbox input "true"
type input "563f51c4-7c0d-43b6-837e-e895ac41548e"
click at [522, 264] on label at bounding box center [518, 264] width 11 height 7
click at [520, 264] on input "checkbox" at bounding box center [516, 264] width 7 height 7
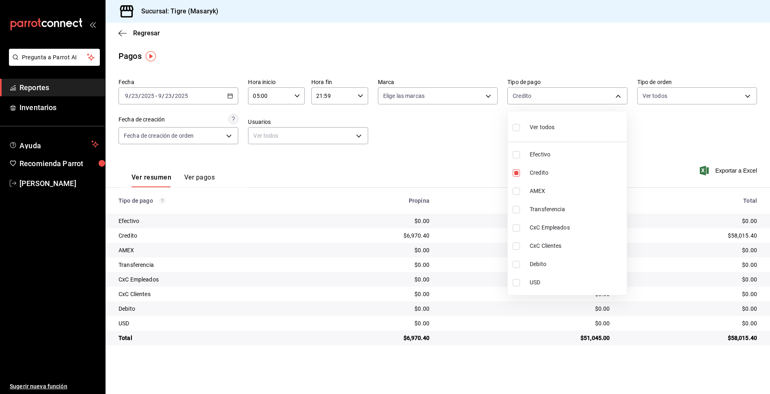
checkbox input "false"
type input "563f51c4-7c0d-43b6-837e-e895ac41548e"
click at [469, 179] on div at bounding box center [385, 197] width 770 height 394
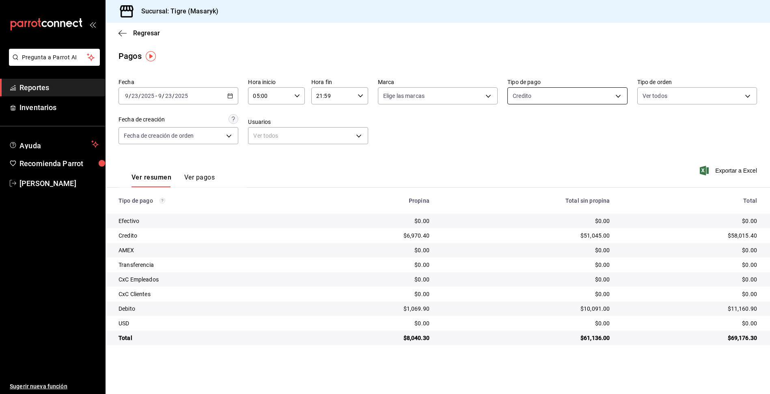
click at [620, 97] on body "Pregunta a Parrot AI Reportes Inventarios Ayuda Recomienda Parrot Tigre Masaryk…" at bounding box center [385, 197] width 770 height 394
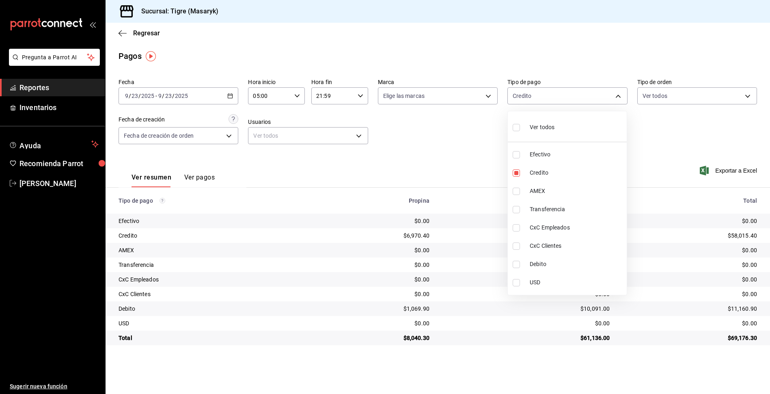
click at [519, 129] on input "checkbox" at bounding box center [516, 127] width 7 height 7
checkbox input "true"
type input "68cfb1b9-f6b2-44be-9d19-cf144159f8e2,563f51c4-7c0d-43b6-837e-e895ac41548e,d9472…"
checkbox input "true"
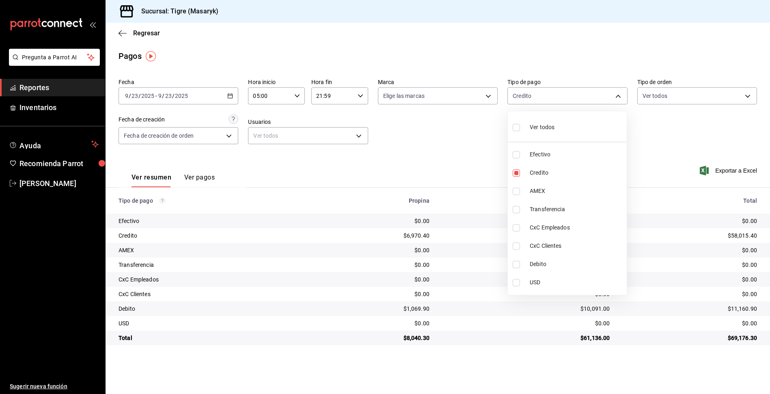
checkbox input "true"
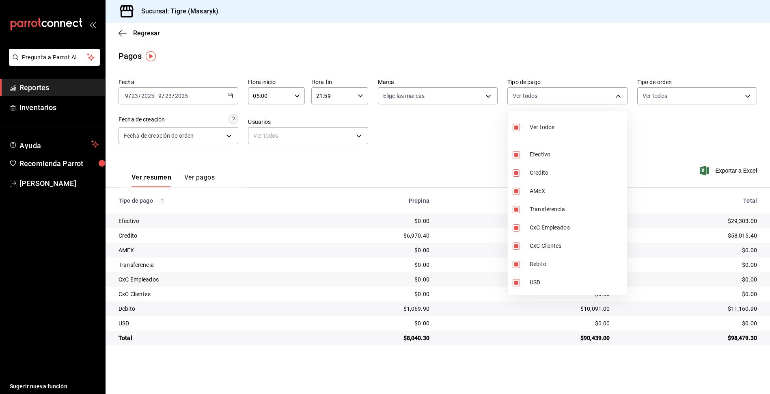
click at [663, 154] on div at bounding box center [385, 197] width 770 height 394
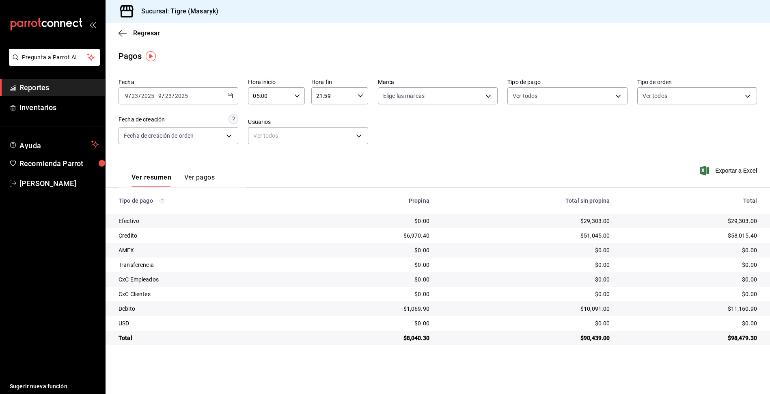
click at [292, 95] on div "05:00 Hora inicio" at bounding box center [276, 95] width 57 height 17
click at [262, 124] on button "01" at bounding box center [262, 120] width 25 height 16
type input "01:00"
click at [544, 148] on div at bounding box center [385, 197] width 770 height 394
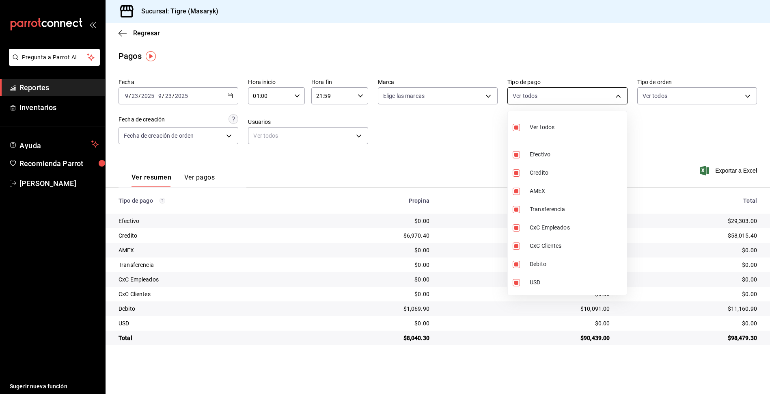
click at [618, 93] on body "Pregunta a Parrot AI Reportes Inventarios Ayuda Recomienda Parrot Tigre [PERSON…" at bounding box center [385, 197] width 770 height 394
click at [522, 132] on label at bounding box center [518, 127] width 11 height 12
click at [520, 131] on input "checkbox" at bounding box center [516, 127] width 7 height 7
checkbox input "true"
type input "68cfb1b9-f6b2-44be-9d19-cf144159f8e2,563f51c4-7c0d-43b6-837e-e895ac41548e,d9472…"
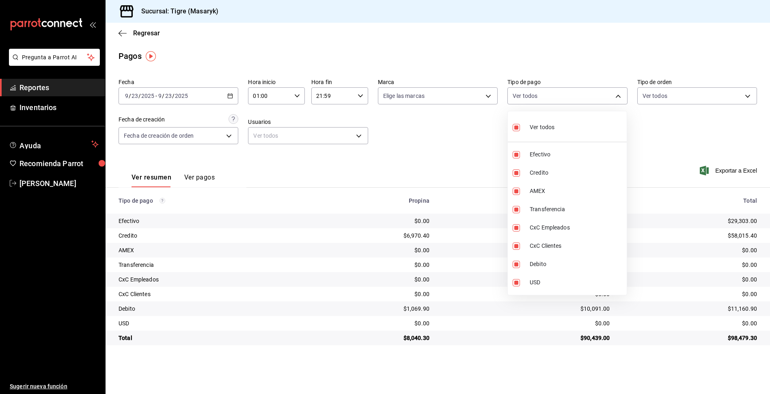
checkbox input "true"
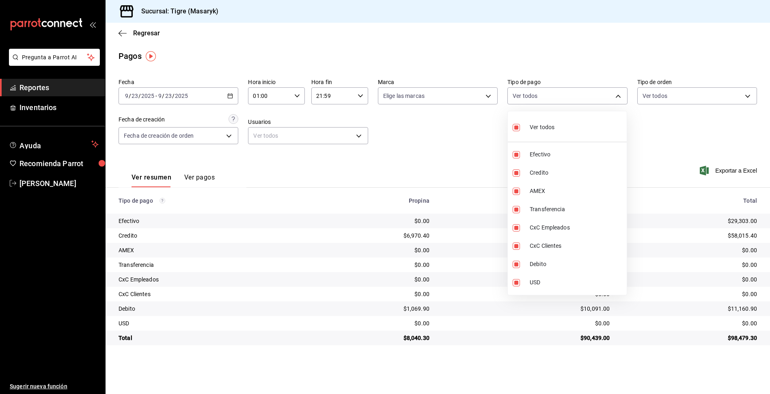
checkbox input "true"
click at [298, 96] on div at bounding box center [385, 197] width 770 height 394
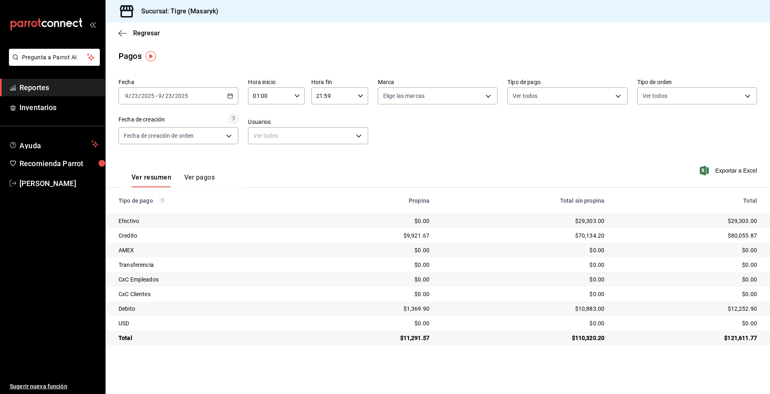
click at [298, 96] on \(Stroke\) "button" at bounding box center [297, 95] width 5 height 3
click at [263, 118] on span "01" at bounding box center [262, 116] width 15 height 6
click at [214, 94] on div at bounding box center [385, 197] width 770 height 394
click at [204, 97] on div "[DATE] [DATE] - [DATE] [DATE]" at bounding box center [179, 95] width 120 height 17
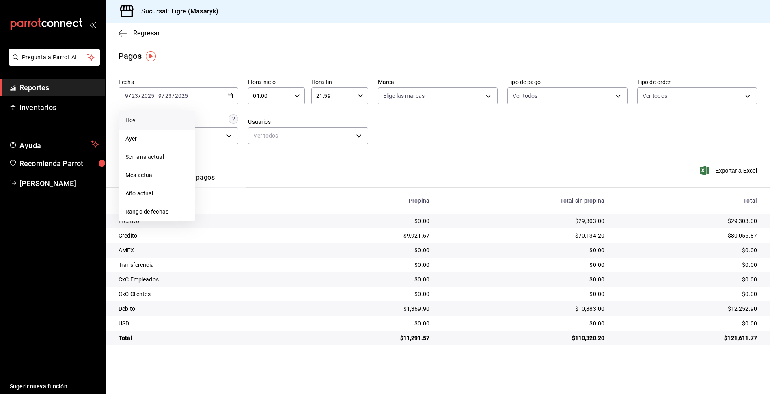
click at [143, 121] on span "Hoy" at bounding box center [156, 120] width 63 height 9
type input "00:00"
type input "23:59"
click at [295, 96] on icon "button" at bounding box center [297, 96] width 6 height 6
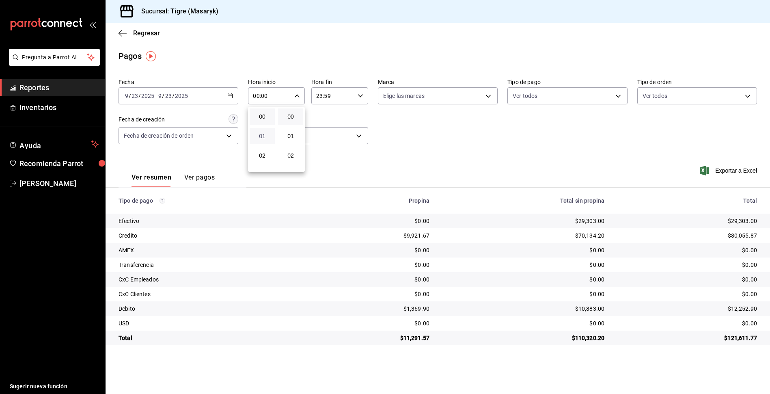
click at [262, 137] on span "01" at bounding box center [262, 136] width 15 height 6
type input "01:00"
click at [360, 99] on div at bounding box center [385, 197] width 770 height 394
click at [360, 99] on div "23:59 Hora fin" at bounding box center [339, 95] width 57 height 17
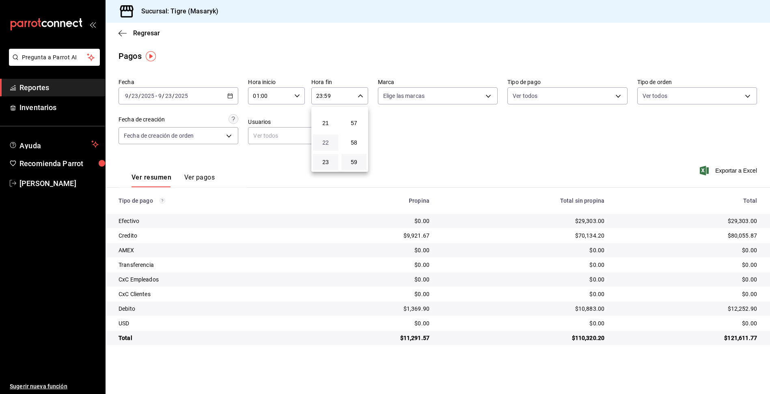
click at [329, 145] on span "22" at bounding box center [325, 142] width 15 height 6
type input "22:59"
click at [578, 144] on div at bounding box center [385, 197] width 770 height 394
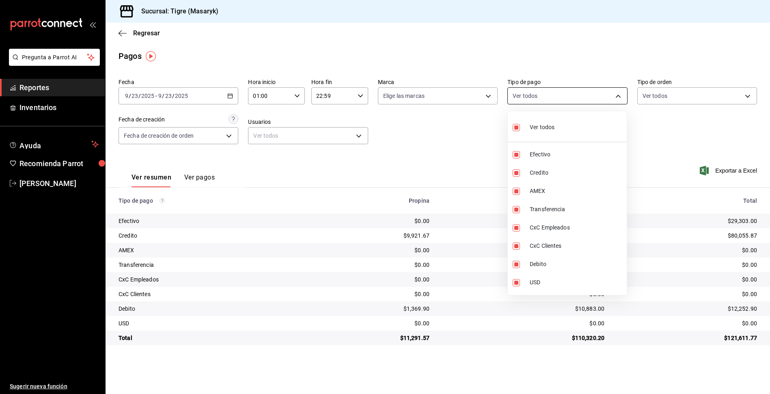
click at [612, 95] on body "Pregunta a Parrot AI Reportes Inventarios Ayuda Recomienda Parrot Tigre Masaryk…" at bounding box center [385, 197] width 770 height 394
click at [513, 126] on input "checkbox" at bounding box center [516, 127] width 7 height 7
checkbox input "false"
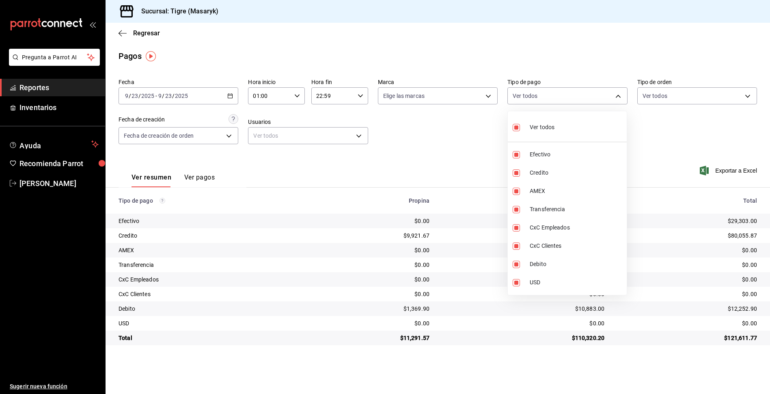
checkbox input "false"
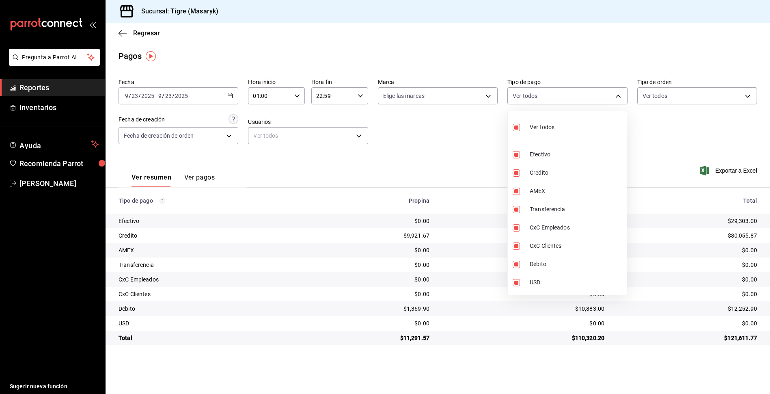
checkbox input "false"
click at [518, 173] on input "checkbox" at bounding box center [516, 172] width 7 height 7
checkbox input "true"
type input "563f51c4-7c0d-43b6-837e-e895ac41548e"
click at [521, 264] on label at bounding box center [518, 264] width 11 height 7
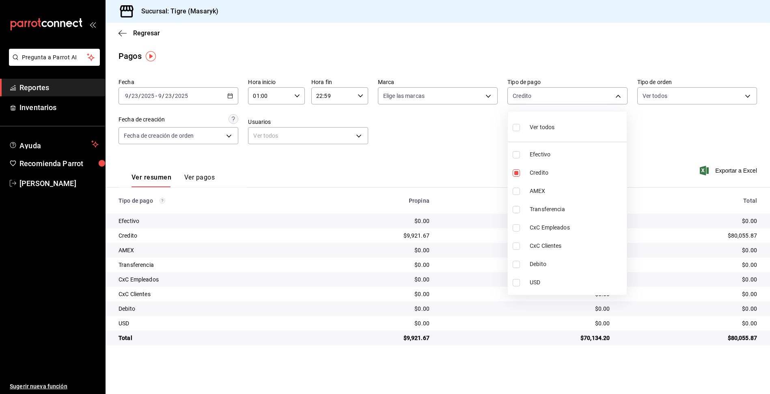
click at [520, 264] on input "checkbox" at bounding box center [516, 264] width 7 height 7
checkbox input "false"
type input "563f51c4-7c0d-43b6-837e-e895ac41548e"
click at [518, 263] on input "checkbox" at bounding box center [516, 264] width 7 height 7
checkbox input "true"
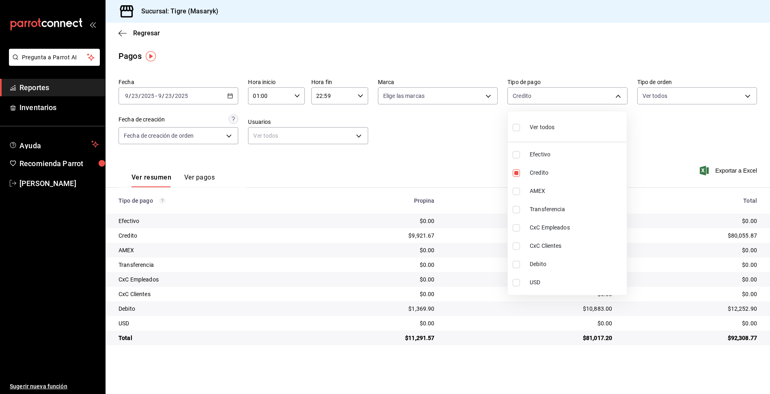
type input "563f51c4-7c0d-43b6-837e-e895ac41548e,a8f1af16-94e3-41ee-854d-4aaa38aa7ebf"
click at [465, 175] on div at bounding box center [385, 197] width 770 height 394
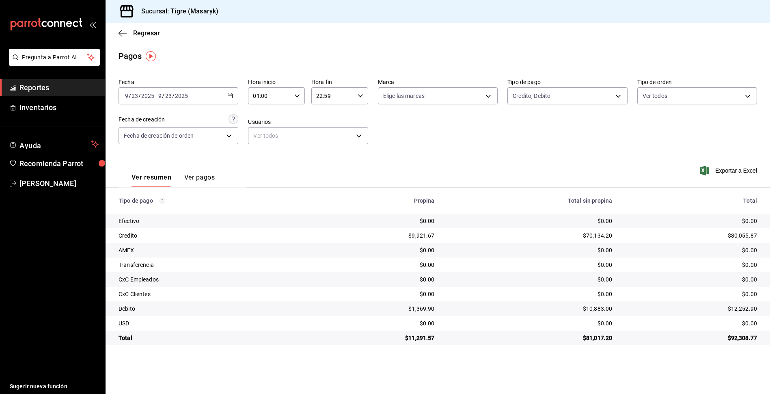
click at [298, 94] on icon "button" at bounding box center [297, 96] width 6 height 6
click at [270, 115] on button "01" at bounding box center [262, 116] width 25 height 16
click at [357, 95] on div at bounding box center [385, 197] width 770 height 394
click at [358, 95] on icon "button" at bounding box center [361, 96] width 6 height 6
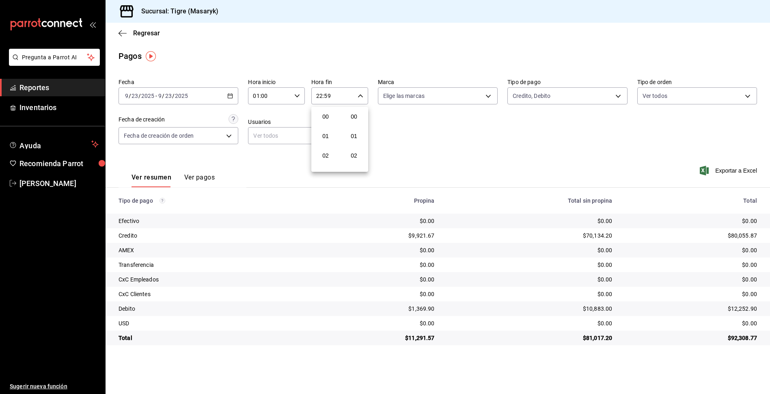
scroll to position [1104, 0]
click at [326, 141] on span "22" at bounding box center [325, 142] width 15 height 6
click at [448, 136] on div at bounding box center [385, 197] width 770 height 394
click at [619, 95] on body "Pregunta a Parrot AI Reportes Inventarios Ayuda Recomienda Parrot Tigre Masaryk…" at bounding box center [385, 197] width 770 height 394
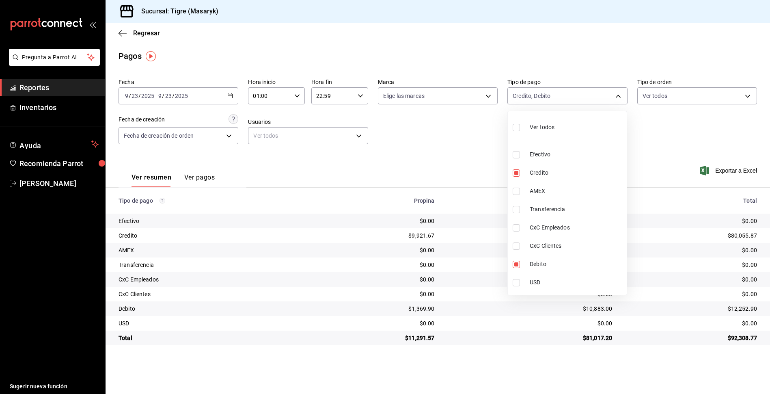
click at [514, 125] on input "checkbox" at bounding box center [516, 127] width 7 height 7
checkbox input "true"
type input "68cfb1b9-f6b2-44be-9d19-cf144159f8e2,563f51c4-7c0d-43b6-837e-e895ac41548e,d9472…"
checkbox input "true"
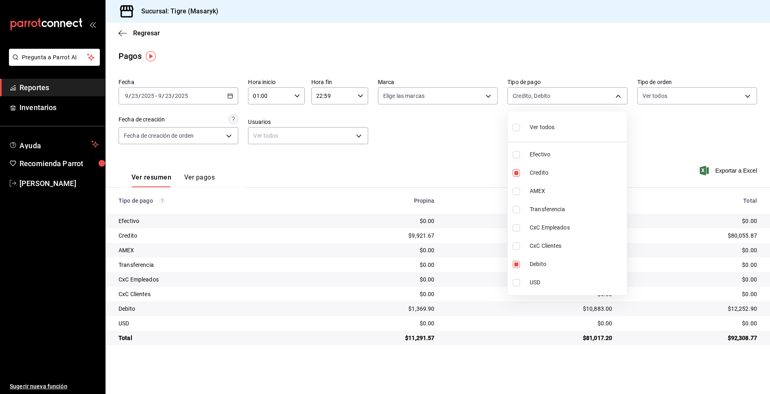
checkbox input "true"
click at [658, 135] on div at bounding box center [385, 197] width 770 height 394
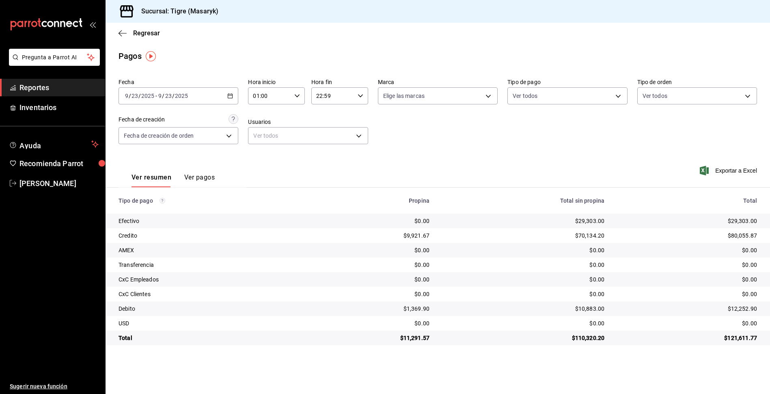
click at [200, 96] on div "[DATE] [DATE] - [DATE] [DATE]" at bounding box center [179, 95] width 120 height 17
click at [157, 123] on span "Hoy" at bounding box center [156, 120] width 63 height 9
type input "00:00"
type input "23:59"
click at [296, 92] on div "00:00 Hora inicio" at bounding box center [276, 95] width 57 height 17
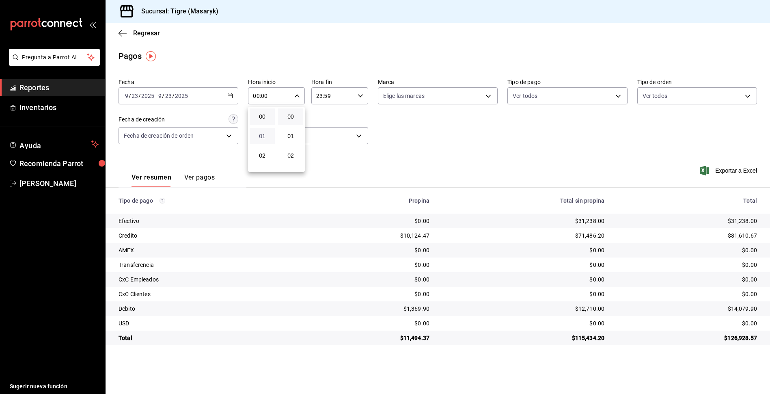
click at [267, 139] on span "01" at bounding box center [262, 136] width 15 height 6
type input "01:00"
click at [333, 97] on div at bounding box center [385, 197] width 770 height 394
click at [616, 97] on body "Pregunta a Parrot AI Reportes Inventarios Ayuda Recomienda Parrot Tigre Masaryk…" at bounding box center [385, 197] width 770 height 394
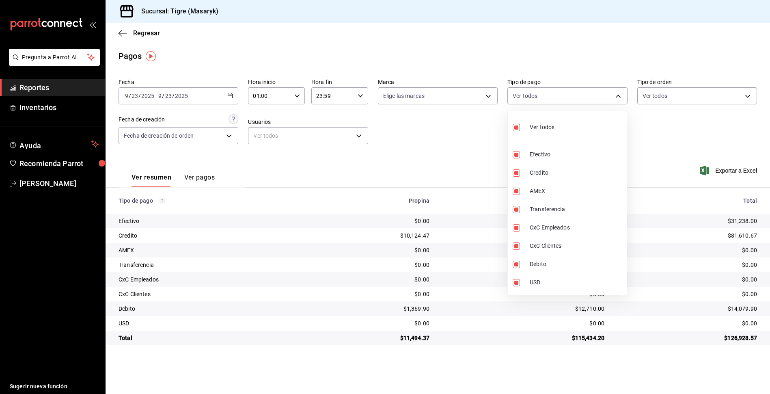
click at [517, 127] on input "checkbox" at bounding box center [516, 127] width 7 height 7
checkbox input "false"
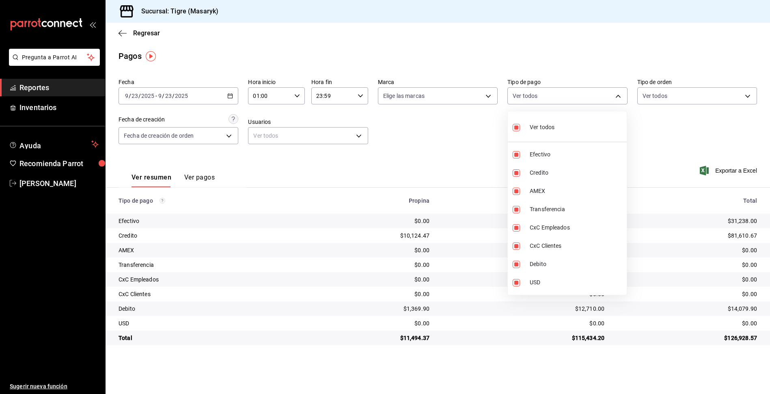
checkbox input "false"
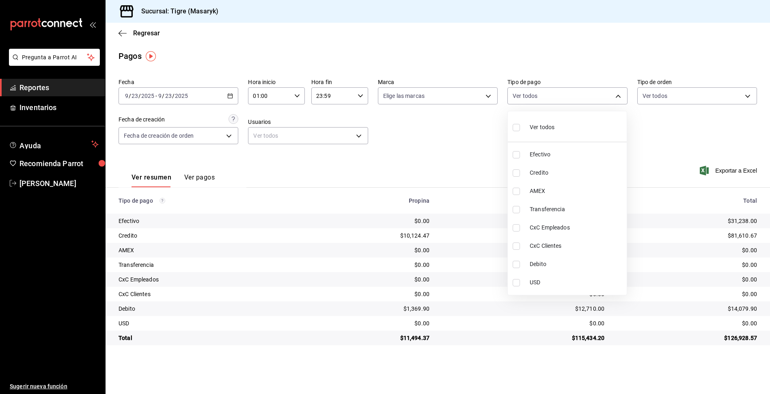
click at [516, 176] on input "checkbox" at bounding box center [516, 172] width 7 height 7
checkbox input "true"
type input "563f51c4-7c0d-43b6-837e-e895ac41548e"
click at [514, 266] on input "checkbox" at bounding box center [516, 264] width 7 height 7
checkbox input "true"
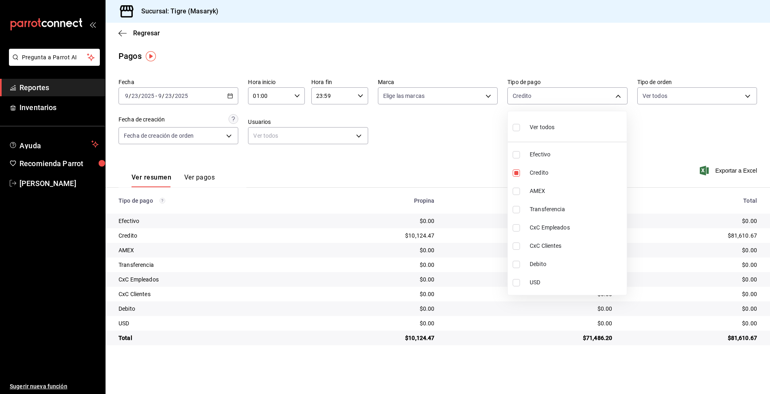
type input "563f51c4-7c0d-43b6-837e-e895ac41548e,a8f1af16-94e3-41ee-854d-4aaa38aa7ebf"
click at [493, 181] on div at bounding box center [385, 197] width 770 height 394
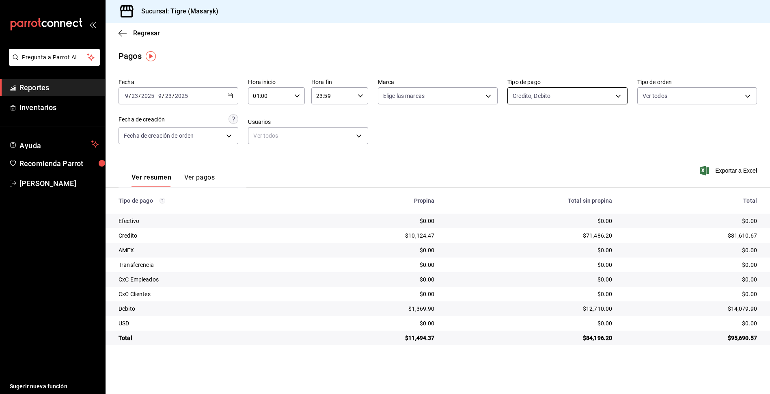
click at [614, 96] on body "Pregunta a Parrot AI Reportes Inventarios Ayuda Recomienda Parrot Tigre Masaryk…" at bounding box center [385, 197] width 770 height 394
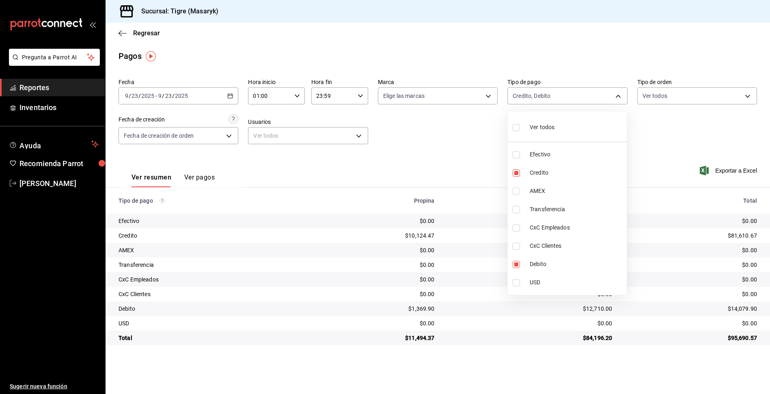
click at [515, 129] on input "checkbox" at bounding box center [516, 127] width 7 height 7
checkbox input "true"
type input "68cfb1b9-f6b2-44be-9d19-cf144159f8e2,563f51c4-7c0d-43b6-837e-e895ac41548e,d9472…"
checkbox input "true"
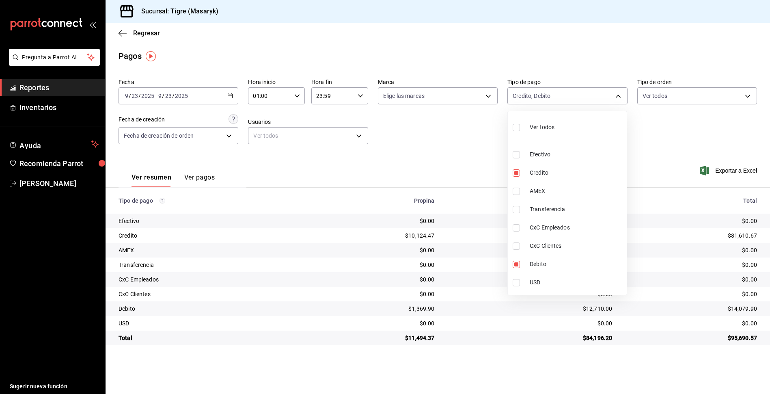
checkbox input "true"
click at [638, 154] on div at bounding box center [385, 197] width 770 height 394
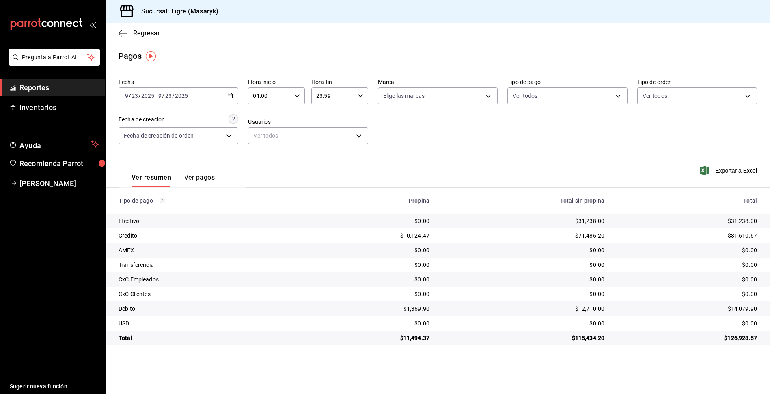
click at [299, 95] on icon "button" at bounding box center [297, 96] width 6 height 6
click at [268, 120] on button "01" at bounding box center [262, 116] width 25 height 16
click at [263, 145] on span "13" at bounding box center [262, 147] width 15 height 6
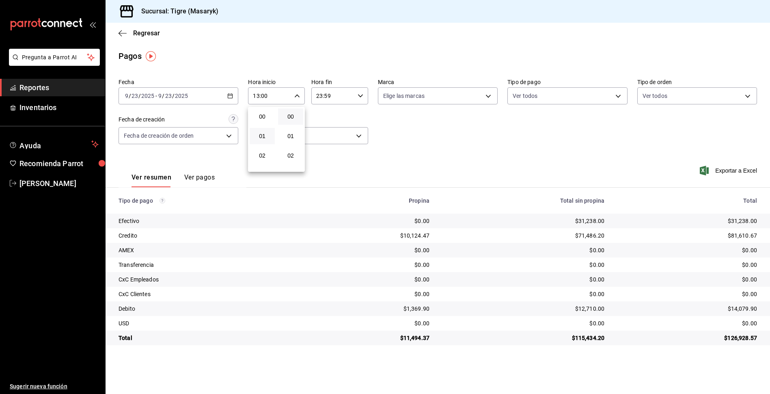
click at [272, 135] on button "01" at bounding box center [262, 136] width 25 height 16
click at [266, 128] on span "13" at bounding box center [262, 126] width 15 height 6
click at [411, 153] on div at bounding box center [385, 197] width 770 height 394
click at [296, 98] on div "13:00 Hora inicio" at bounding box center [276, 95] width 57 height 17
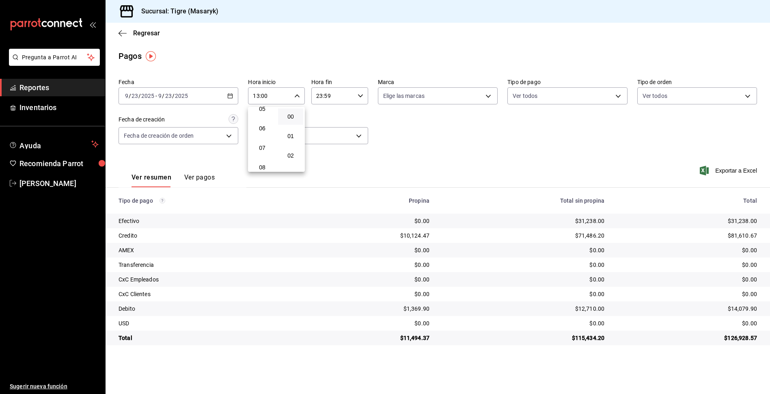
scroll to position [91, 0]
click at [270, 125] on button "05" at bounding box center [262, 123] width 25 height 16
type input "05:00"
click at [378, 136] on div at bounding box center [385, 197] width 770 height 394
click at [362, 97] on icon "button" at bounding box center [361, 96] width 6 height 6
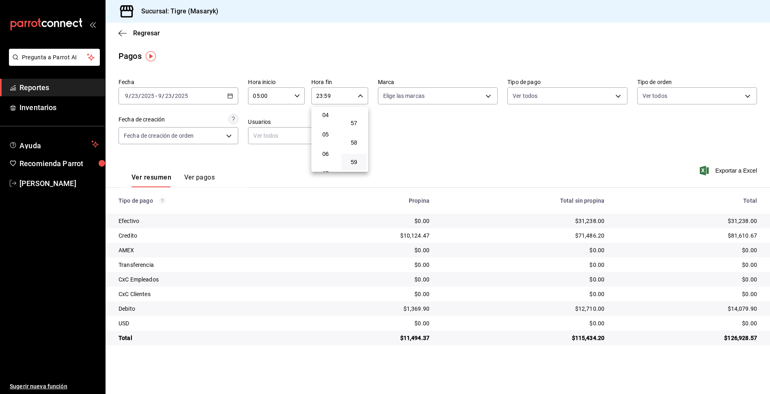
scroll to position [78, 0]
click at [328, 137] on span "05" at bounding box center [325, 136] width 15 height 6
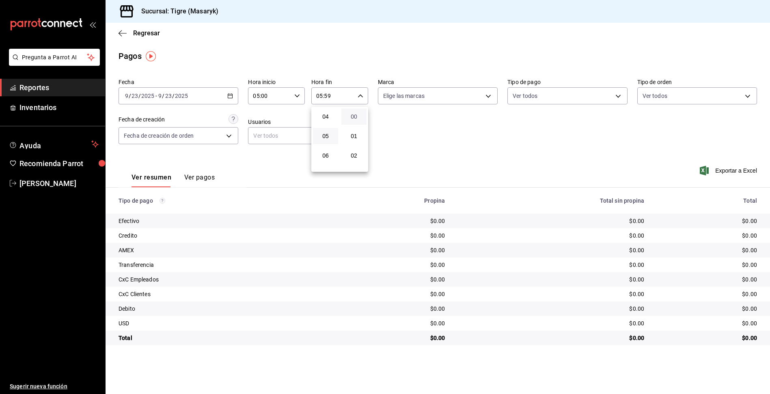
click at [361, 117] on span "00" at bounding box center [353, 116] width 15 height 6
type input "05:00"
click at [300, 95] on div at bounding box center [385, 197] width 770 height 394
click at [300, 95] on icon "button" at bounding box center [297, 96] width 6 height 6
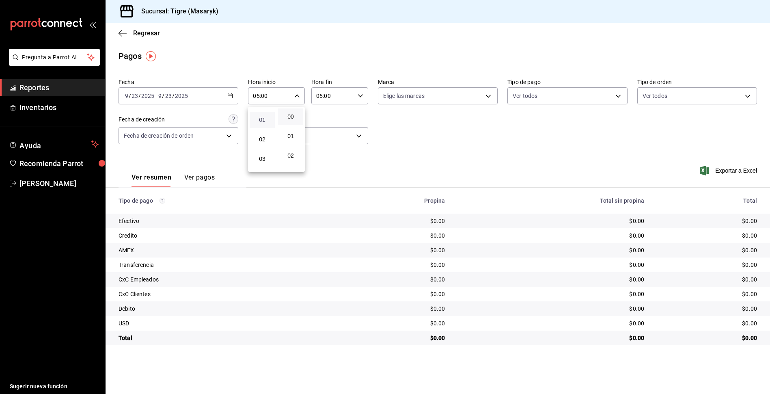
click at [266, 122] on span "01" at bounding box center [262, 120] width 15 height 6
click at [270, 150] on button "13" at bounding box center [262, 151] width 25 height 16
type input "13:00"
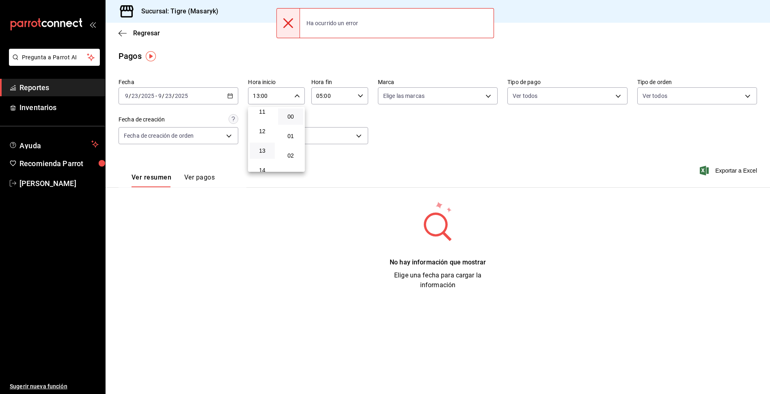
click at [361, 98] on div at bounding box center [385, 197] width 770 height 394
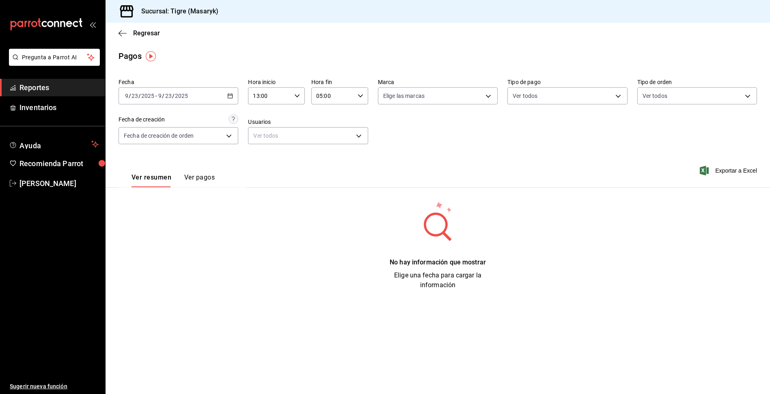
click at [361, 96] on icon "button" at bounding box center [361, 96] width 6 height 6
click at [328, 160] on span "23" at bounding box center [325, 162] width 15 height 6
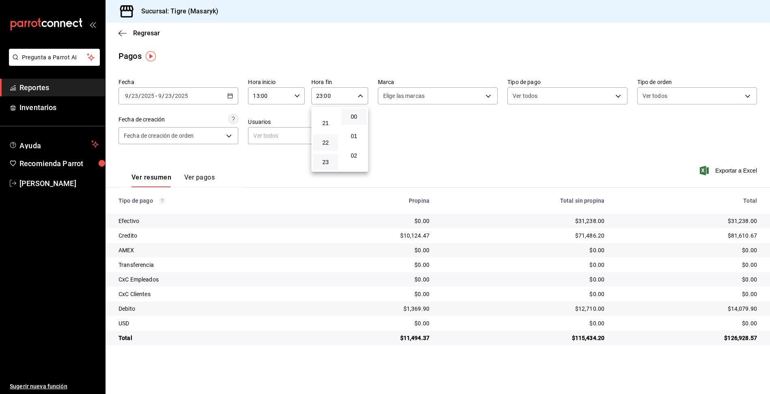
click at [331, 147] on button "22" at bounding box center [325, 142] width 25 height 16
click at [388, 129] on div at bounding box center [385, 197] width 770 height 394
click at [360, 95] on icon "button" at bounding box center [361, 96] width 6 height 6
click at [327, 163] on span "23" at bounding box center [325, 162] width 15 height 6
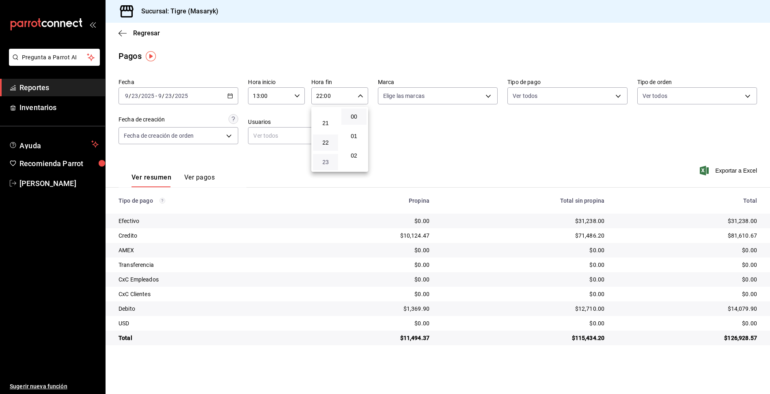
type input "23:00"
click at [381, 144] on div at bounding box center [385, 197] width 770 height 394
click at [358, 93] on button "button" at bounding box center [361, 96] width 6 height 6
click at [296, 96] on div at bounding box center [385, 197] width 770 height 394
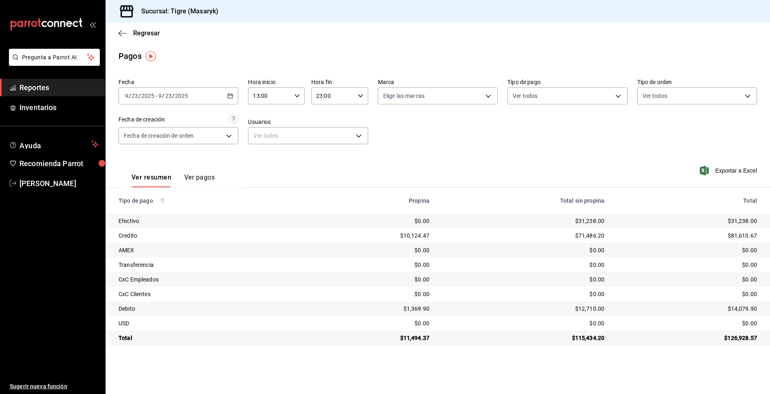
click at [296, 96] on icon "button" at bounding box center [297, 96] width 6 height 6
click at [268, 118] on span "13" at bounding box center [262, 116] width 15 height 6
click at [358, 97] on div at bounding box center [385, 197] width 770 height 394
click at [361, 96] on icon "button" at bounding box center [361, 96] width 6 height 6
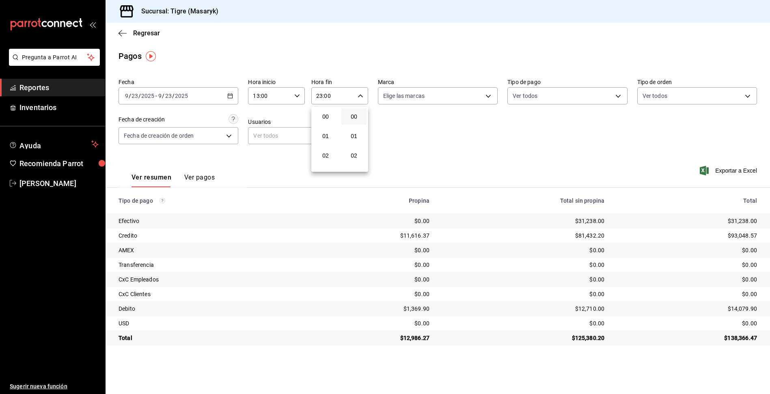
scroll to position [403, 0]
click at [324, 167] on button "23" at bounding box center [325, 162] width 25 height 16
click at [444, 154] on div at bounding box center [385, 197] width 770 height 394
click at [618, 96] on body "Pregunta a Parrot AI Reportes Inventarios Ayuda Recomienda Parrot Tigre Masaryk…" at bounding box center [385, 197] width 770 height 394
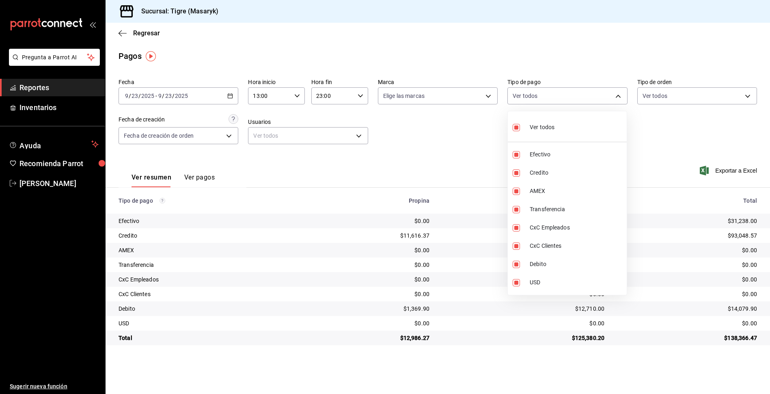
click at [514, 124] on input "checkbox" at bounding box center [516, 127] width 7 height 7
checkbox input "false"
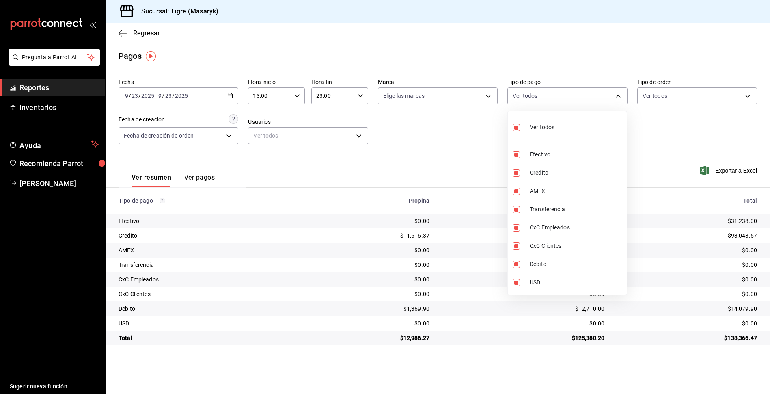
checkbox input "false"
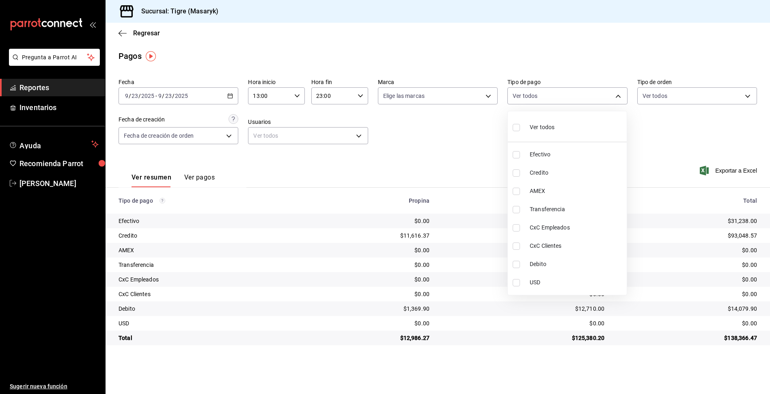
click at [520, 129] on input "checkbox" at bounding box center [516, 127] width 7 height 7
checkbox input "true"
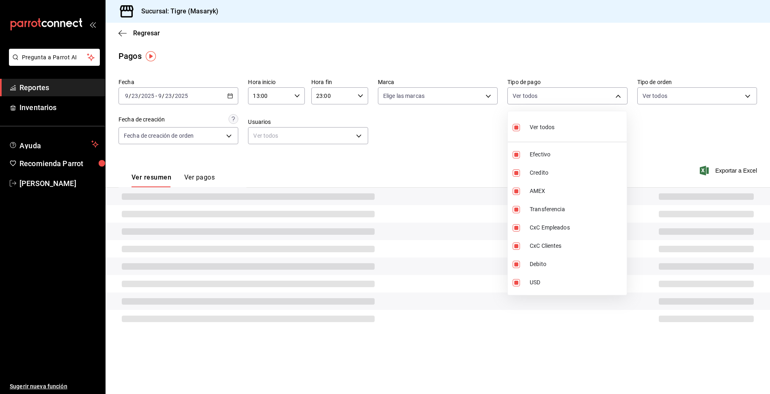
type input "68cfb1b9-f6b2-44be-9d19-cf144159f8e2,563f51c4-7c0d-43b6-837e-e895ac41548e,d9472…"
checkbox input "true"
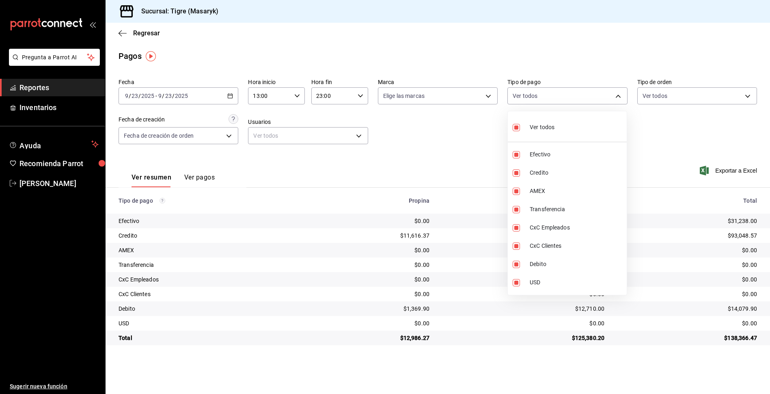
click at [425, 147] on div at bounding box center [385, 197] width 770 height 394
